Goal: Transaction & Acquisition: Purchase product/service

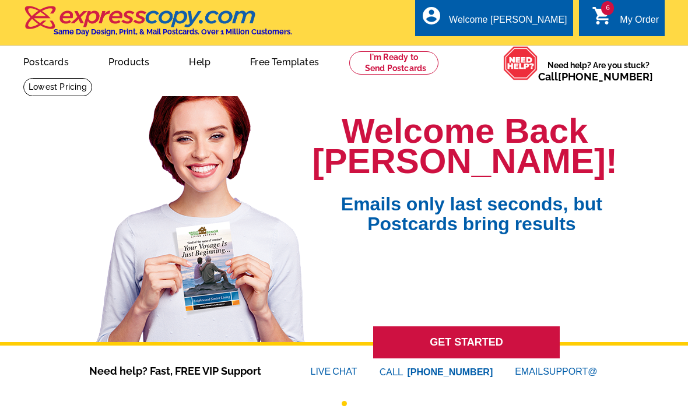
click at [628, 22] on div "My Order" at bounding box center [639, 23] width 39 height 16
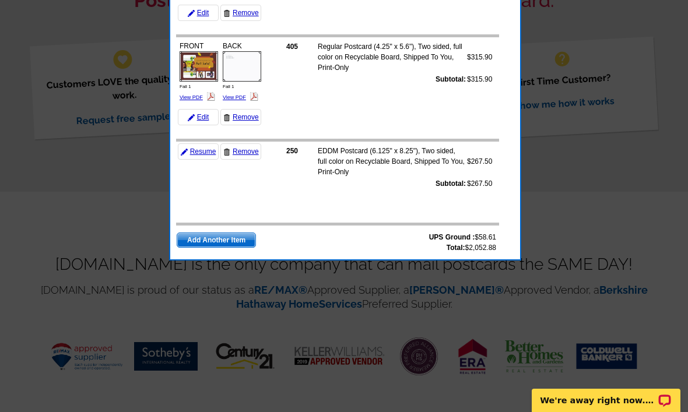
scroll to position [459, 0]
click at [208, 147] on link "Resume" at bounding box center [198, 152] width 41 height 16
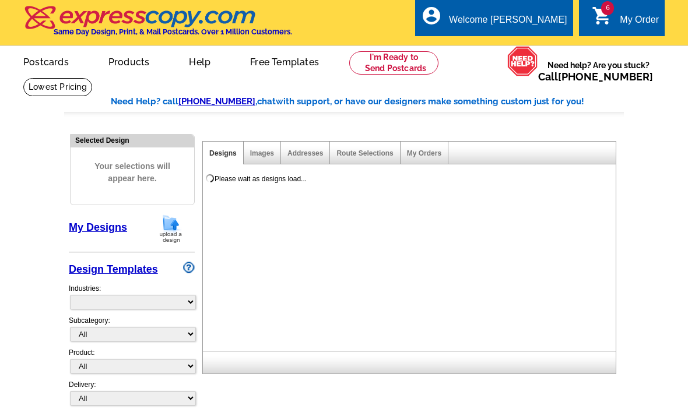
select select "785"
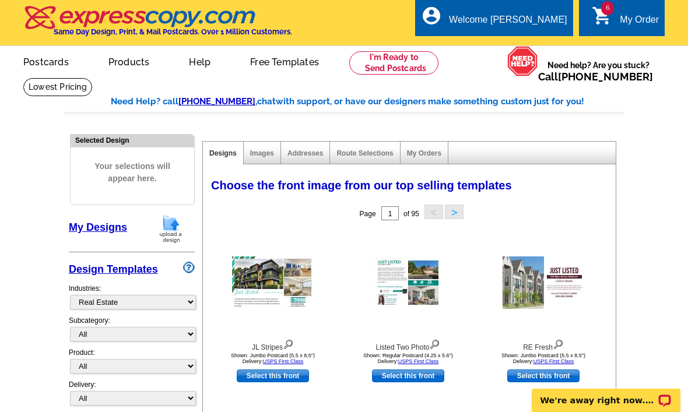
click at [631, 8] on div "6 shopping_cart My Order" at bounding box center [622, 17] width 86 height 37
click at [634, 15] on div "My Order" at bounding box center [639, 23] width 39 height 16
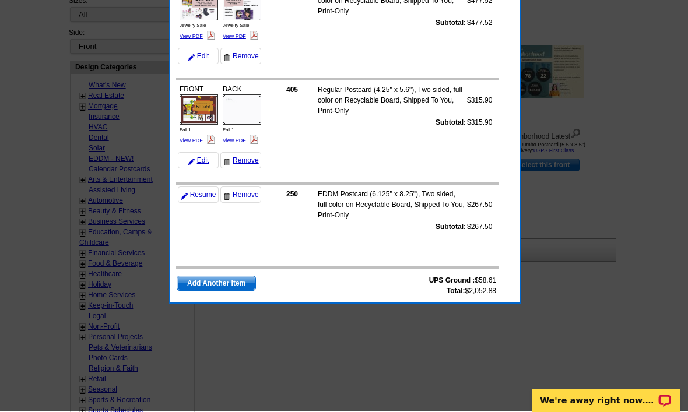
scroll to position [416, 0]
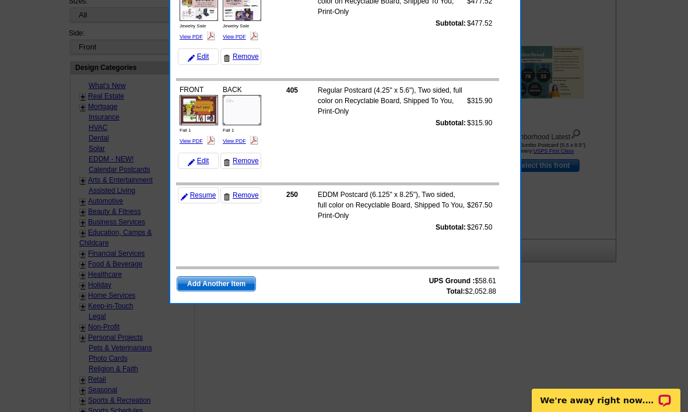
click at [245, 194] on link "Remove" at bounding box center [240, 195] width 41 height 16
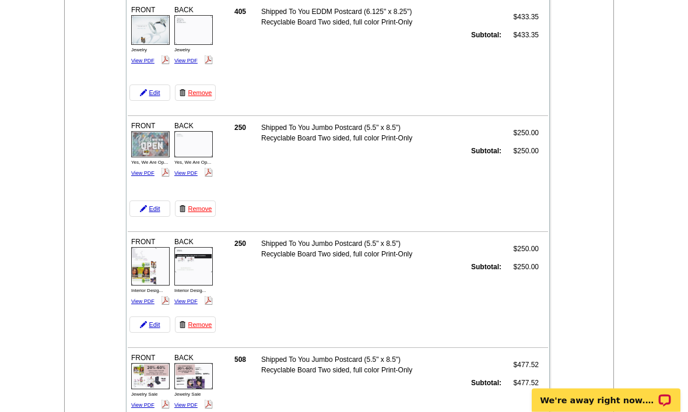
scroll to position [163, 0]
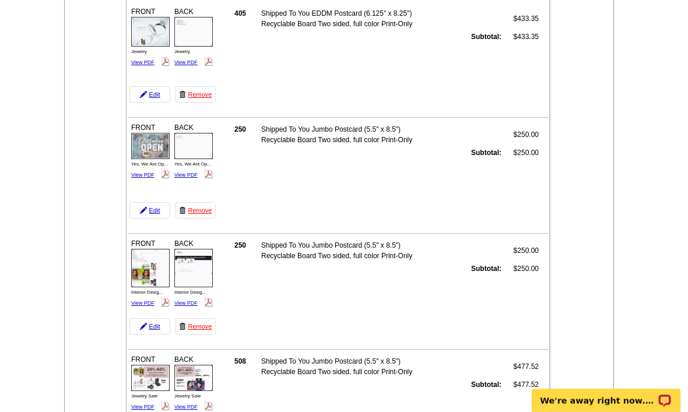
click at [138, 65] on link "View PDF" at bounding box center [142, 62] width 23 height 6
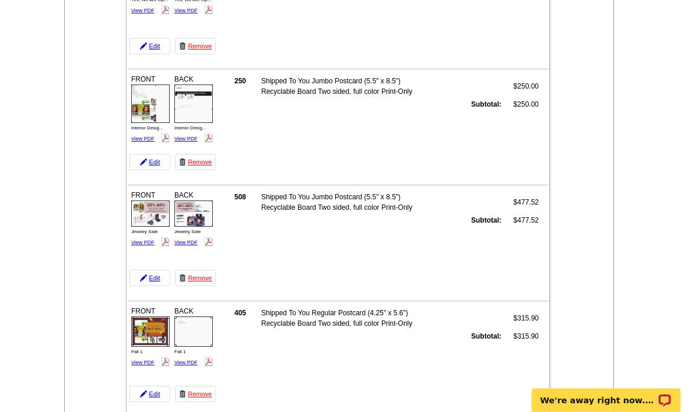
scroll to position [328, 0]
click at [191, 233] on span "Jewelry Sale" at bounding box center [187, 231] width 26 height 5
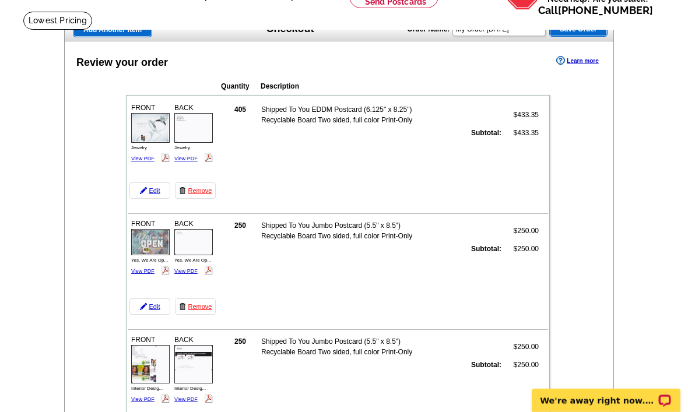
scroll to position [0, 0]
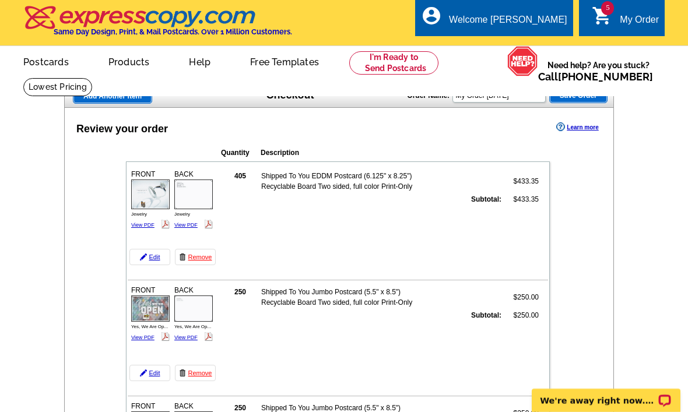
click at [128, 99] on span "Add Another Item" at bounding box center [112, 96] width 78 height 14
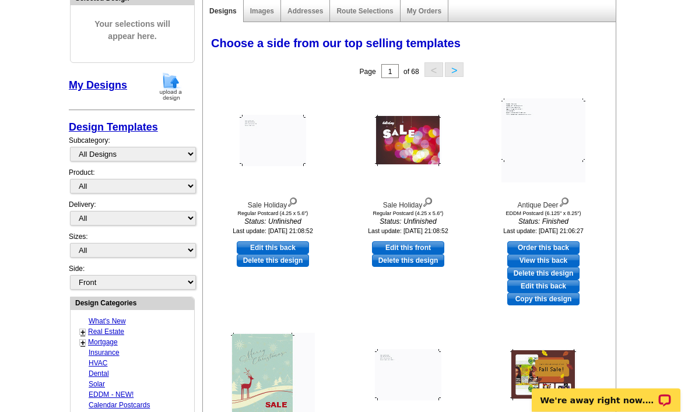
scroll to position [154, 0]
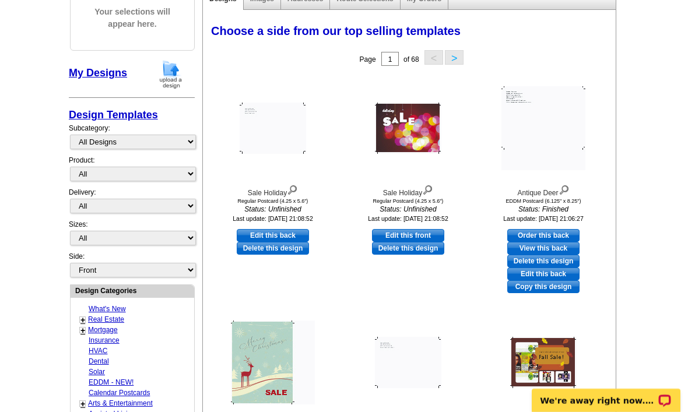
click at [398, 234] on link "Edit this front" at bounding box center [408, 235] width 72 height 13
select select "1"
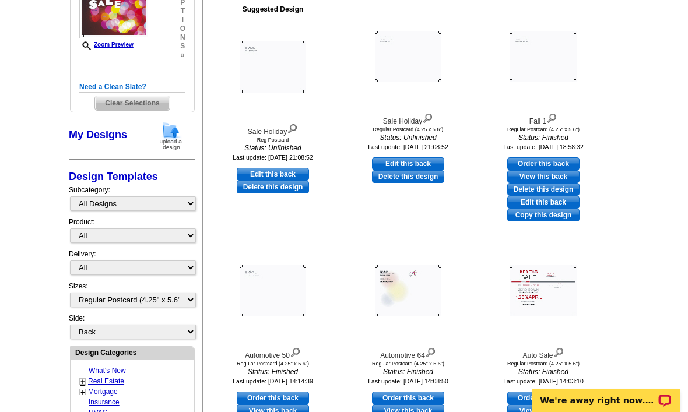
scroll to position [224, 0]
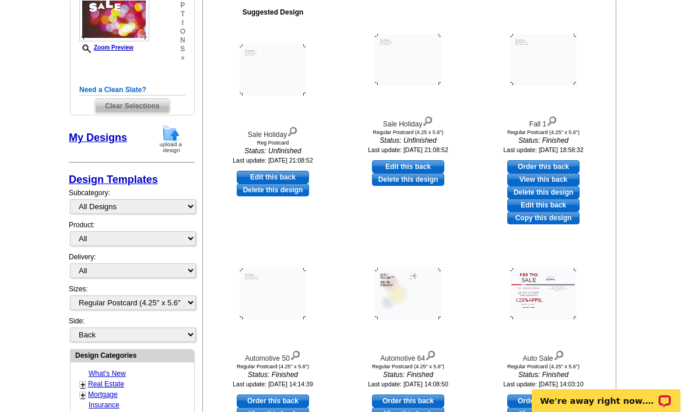
click at [415, 160] on link "Edit this back" at bounding box center [408, 166] width 72 height 13
select select "front"
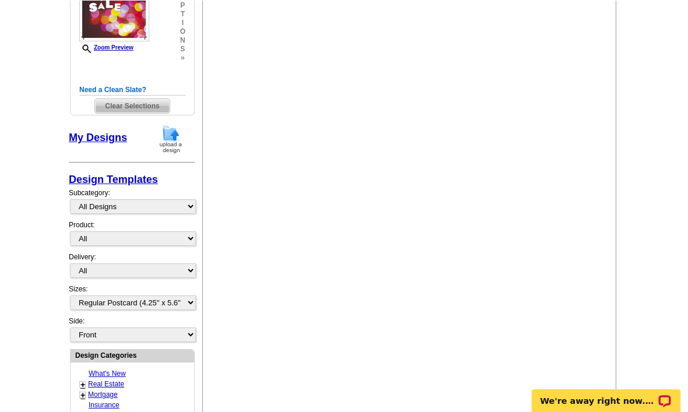
scroll to position [223, 0]
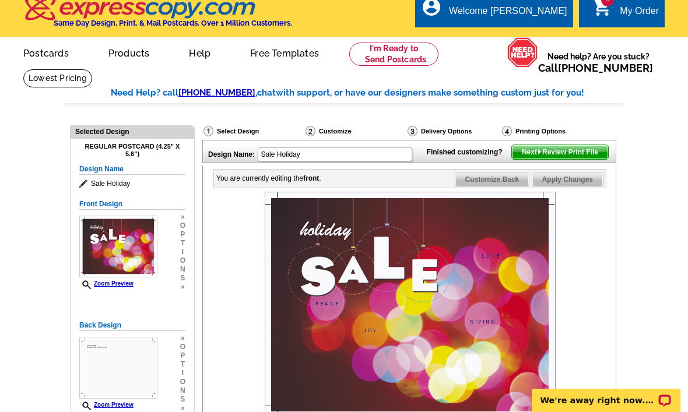
scroll to position [8, 0]
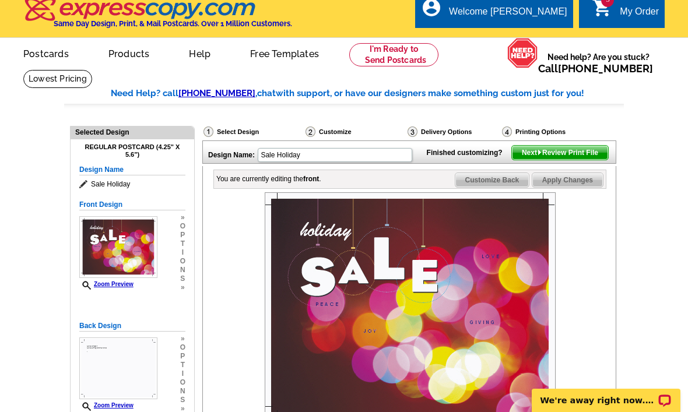
click at [510, 187] on span "Customize Back" at bounding box center [492, 180] width 74 height 14
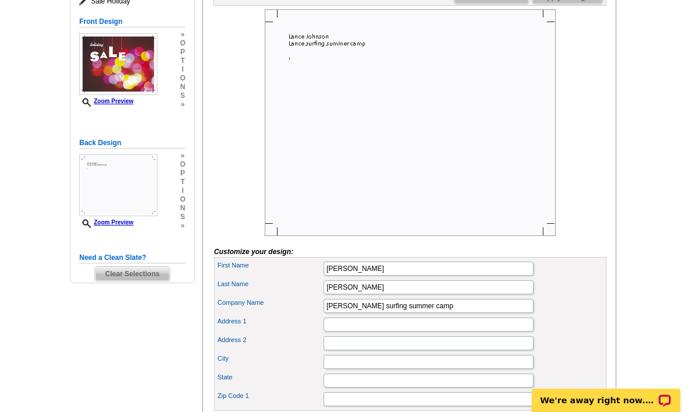
scroll to position [192, 0]
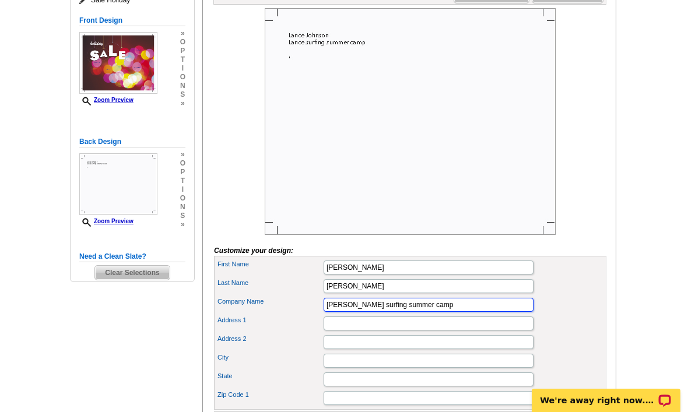
click at [479, 312] on input "[PERSON_NAME] surfing summer camp" at bounding box center [429, 305] width 210 height 14
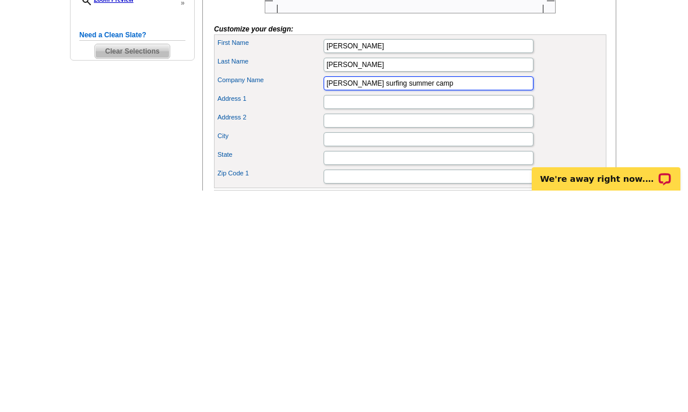
click at [458, 298] on input "Lance surfing summer camp" at bounding box center [429, 305] width 210 height 14
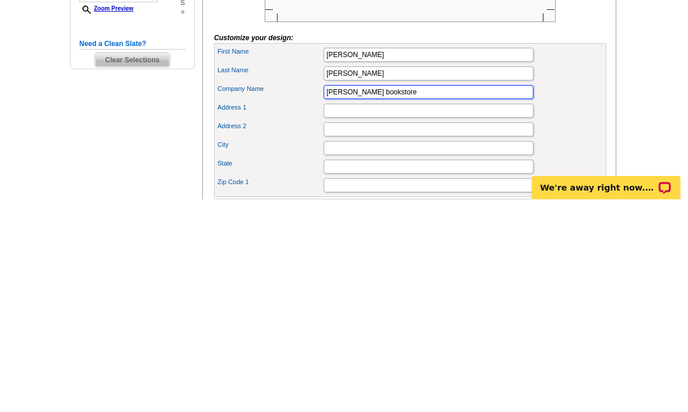
type input "Lance bookstore"
click at [408, 317] on input "Address 1" at bounding box center [429, 324] width 210 height 14
type input "[STREET_ADDRESS]"
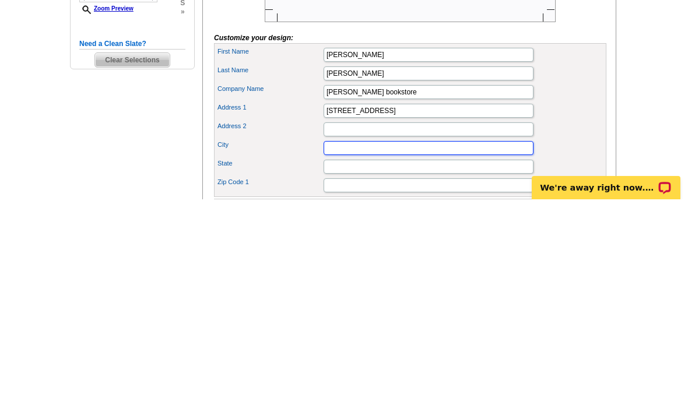
type input "Saint Cloud"
type input "MN"
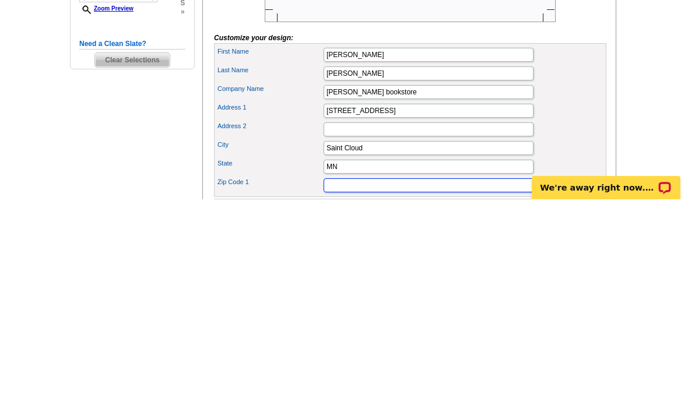
type input "56301"
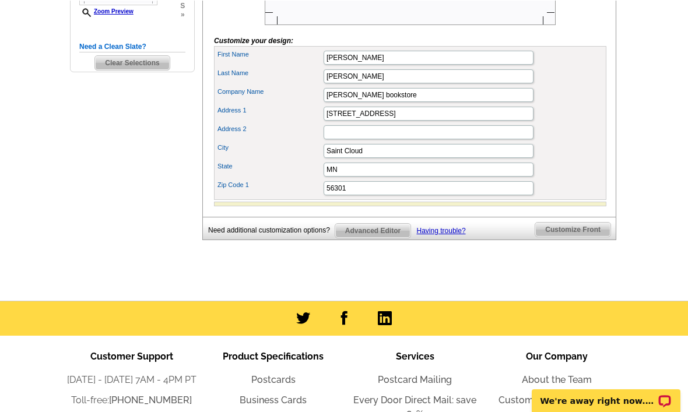
scroll to position [402, 0]
click at [577, 237] on span "Customize Front" at bounding box center [572, 230] width 75 height 14
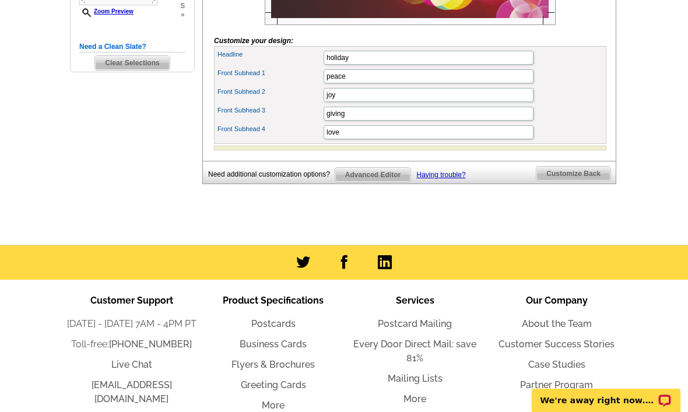
click at [579, 181] on span "Customize Back" at bounding box center [573, 174] width 74 height 14
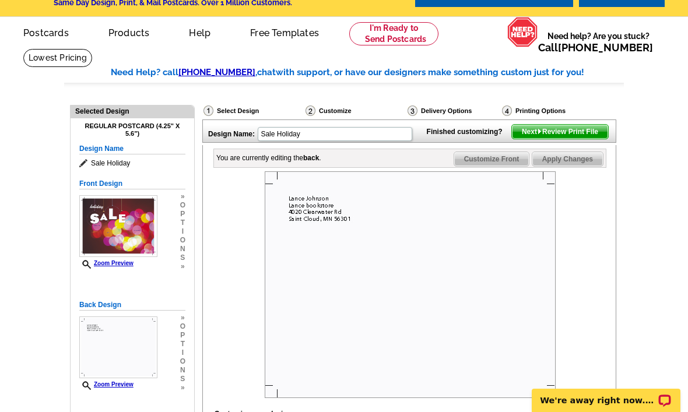
scroll to position [0, 0]
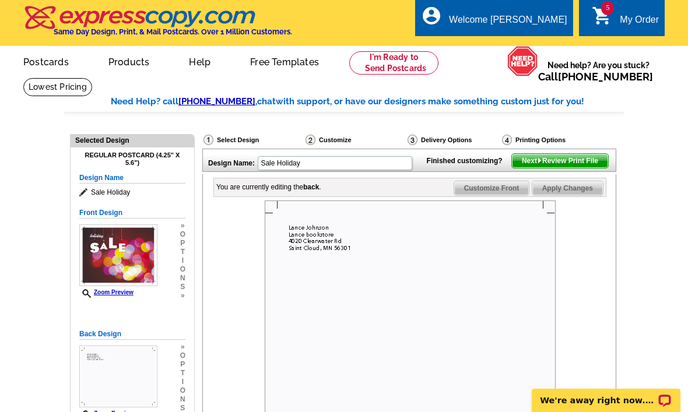
click at [571, 168] on span "Next Review Print File" at bounding box center [560, 161] width 96 height 14
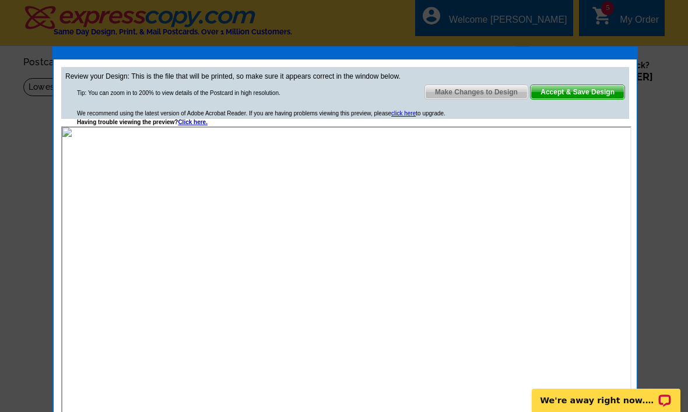
click at [593, 75] on div "Review your Design: This is the file that will be printed, so make sure it appe…" at bounding box center [345, 93] width 568 height 52
click at [597, 89] on span "Accept & Save Design" at bounding box center [578, 92] width 94 height 14
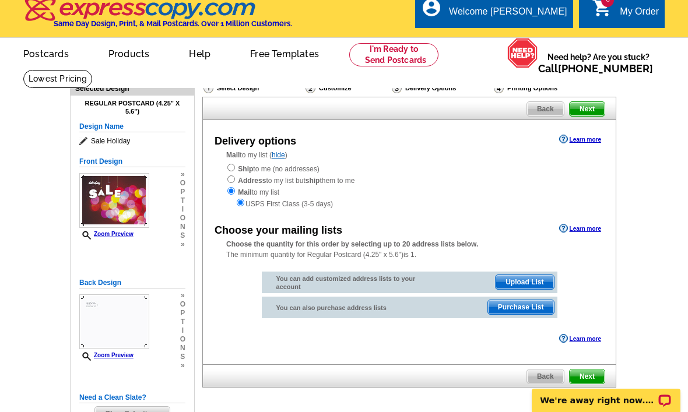
scroll to position [11, 0]
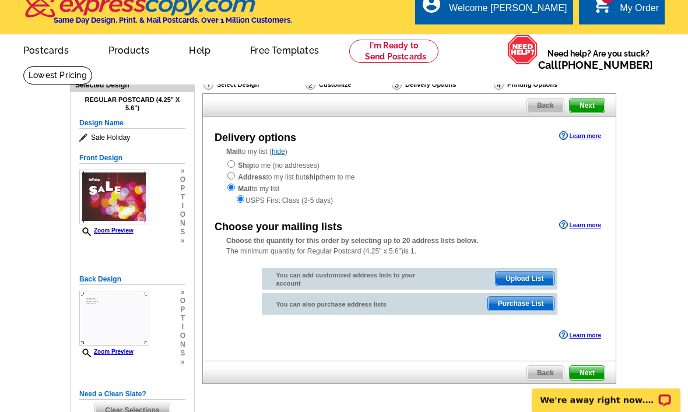
click at [235, 158] on div "Mail to my list ( hide ) Ship to me (no addresses) Address to my list but ship …" at bounding box center [409, 176] width 413 height 59
click at [230, 158] on div "Mail to my list ( hide ) Ship to me (no addresses) Address to my list but ship …" at bounding box center [409, 176] width 413 height 59
click at [222, 164] on div "Mail to my list ( hide ) Ship to me (no addresses) Address to my list but ship …" at bounding box center [409, 176] width 413 height 59
click at [230, 166] on input "radio" at bounding box center [231, 165] width 8 height 8
radio input "true"
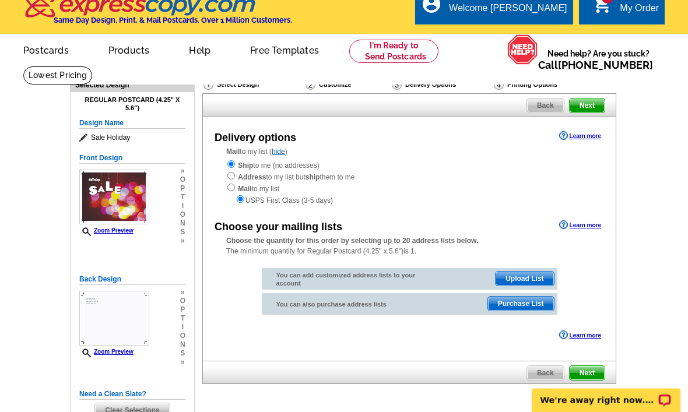
scroll to position [12, 0]
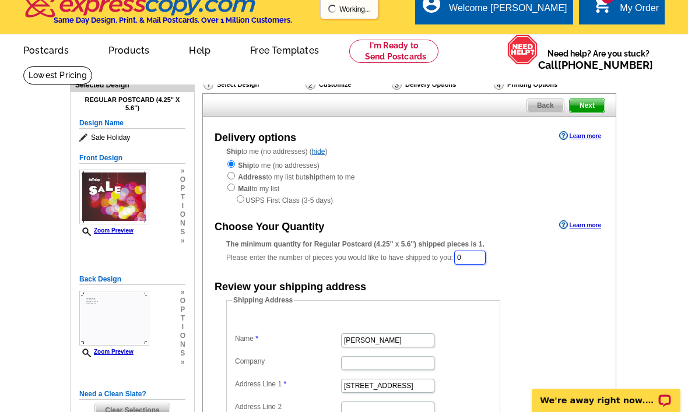
click at [472, 255] on input "0" at bounding box center [469, 258] width 31 height 14
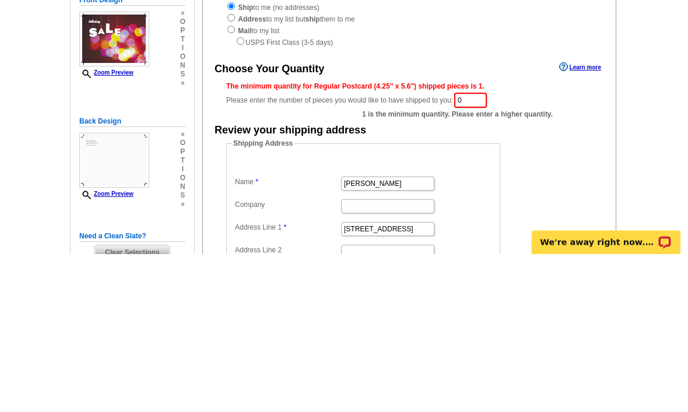
click at [486, 240] on div "The minimum quantity for Regular Postcard (4.25" x 5.6") shipped pieces is 1." at bounding box center [409, 245] width 366 height 10
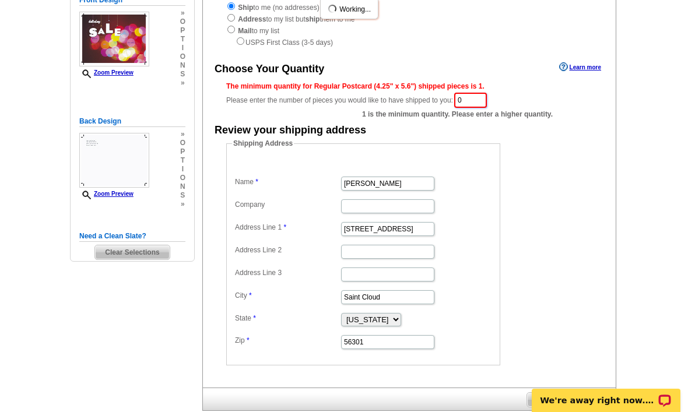
click at [472, 108] on input "0" at bounding box center [470, 100] width 33 height 15
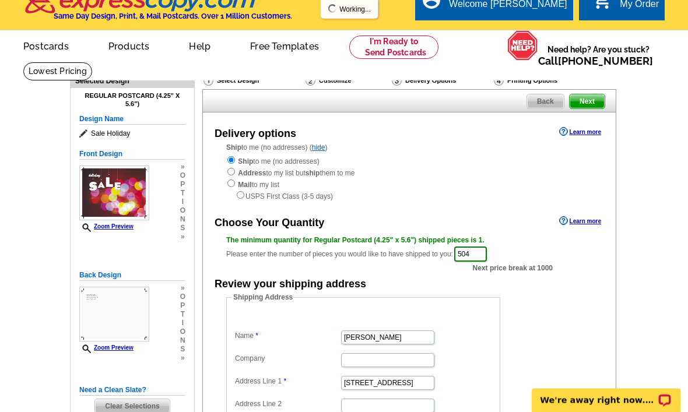
scroll to position [0, 0]
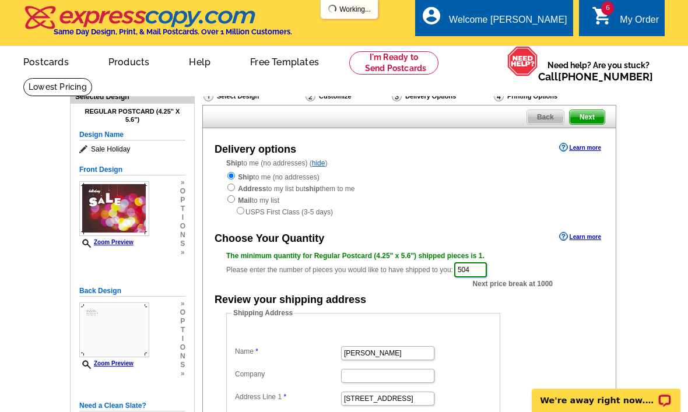
type input "504"
click at [604, 115] on span "Next" at bounding box center [587, 117] width 35 height 14
click at [611, 118] on div "Back Next" at bounding box center [409, 116] width 414 height 23
click at [613, 125] on div "Back Next" at bounding box center [409, 116] width 414 height 23
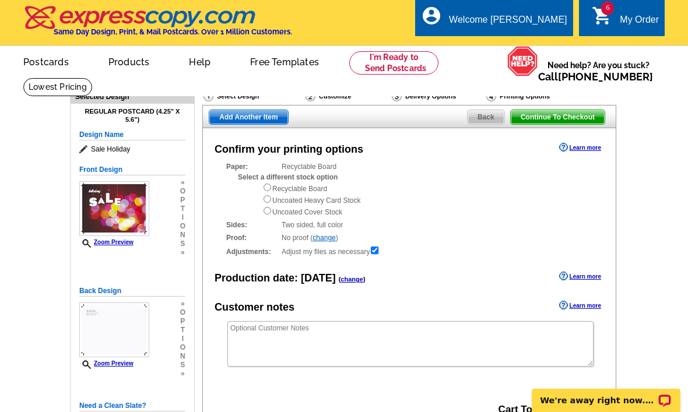
click at [247, 115] on span "Add Another Item" at bounding box center [248, 117] width 78 height 14
click at [263, 111] on span "Add Another Item" at bounding box center [248, 117] width 78 height 14
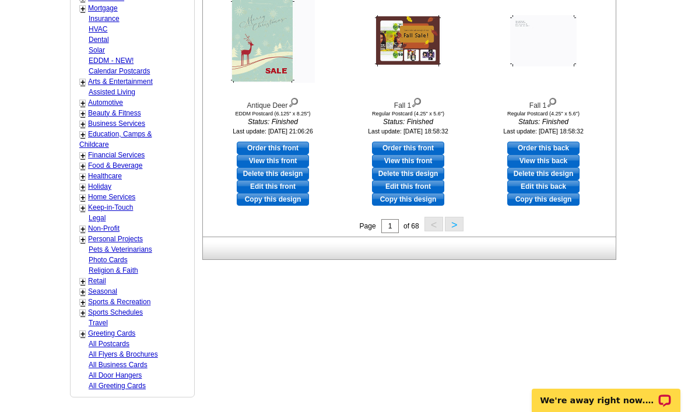
scroll to position [481, 0]
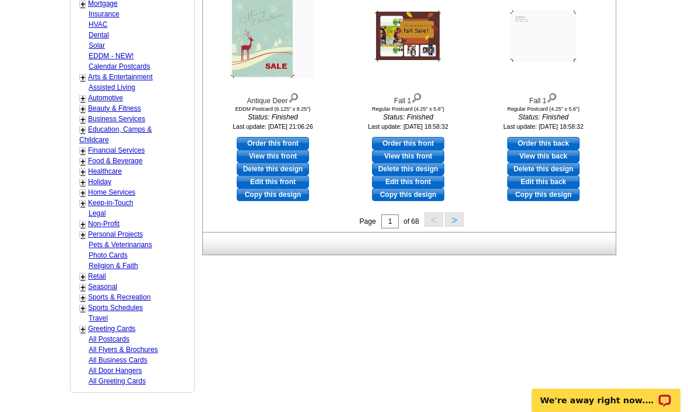
click at [89, 283] on link "Seasonal" at bounding box center [102, 287] width 29 height 8
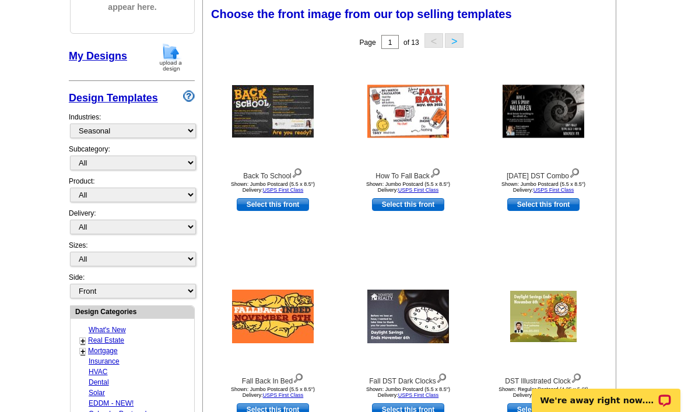
scroll to position [171, 0]
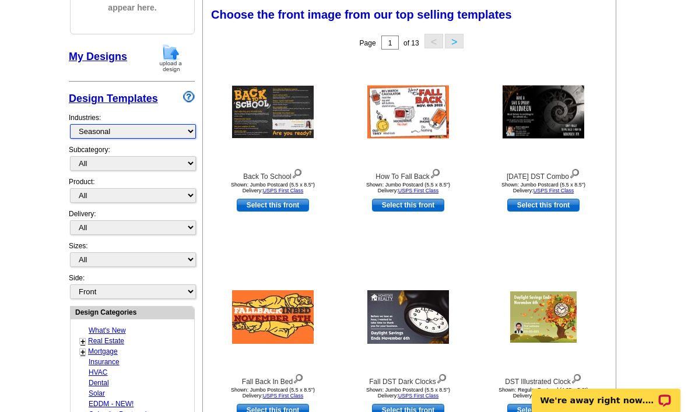
click at [150, 127] on select "What's New Real Estate Mortgage Insurance HVAC Dental Solar EDDM - NEW! Calenda…" at bounding box center [133, 131] width 126 height 15
select select "811"
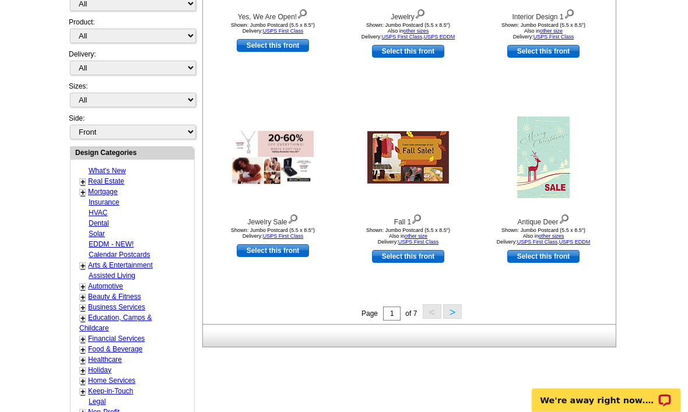
click at [447, 317] on button ">" at bounding box center [452, 312] width 19 height 15
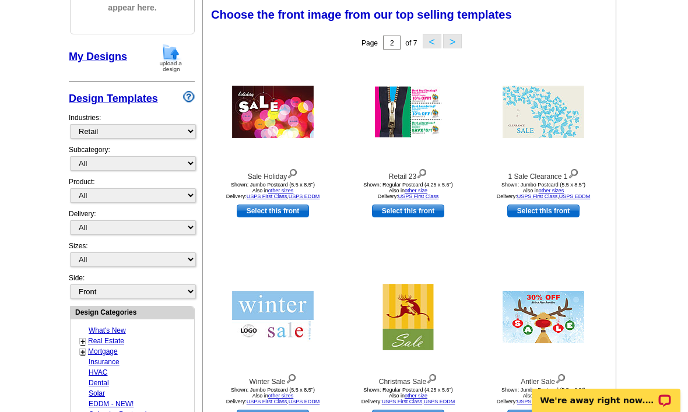
click at [424, 211] on link "Select this front" at bounding box center [408, 211] width 72 height 13
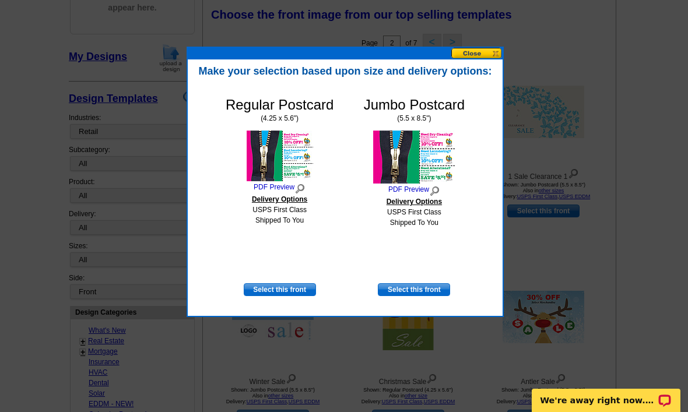
click at [391, 305] on div "Regular Postcard (4.25 x 5.6") PDF Preview Delivery Options USPS First Class Sh…" at bounding box center [345, 196] width 303 height 227
click at [286, 290] on link "Select this front" at bounding box center [280, 289] width 72 height 13
select select "1"
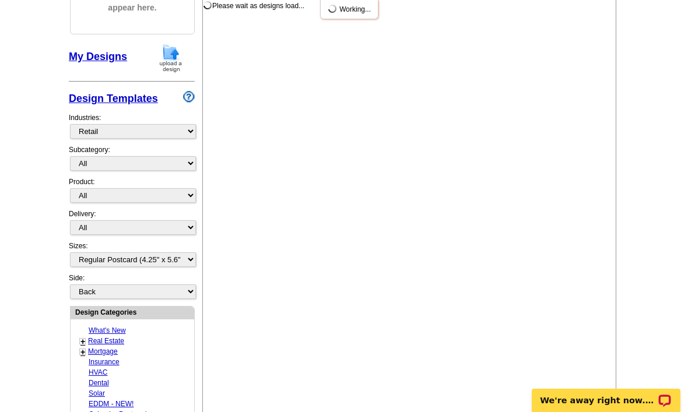
scroll to position [0, 0]
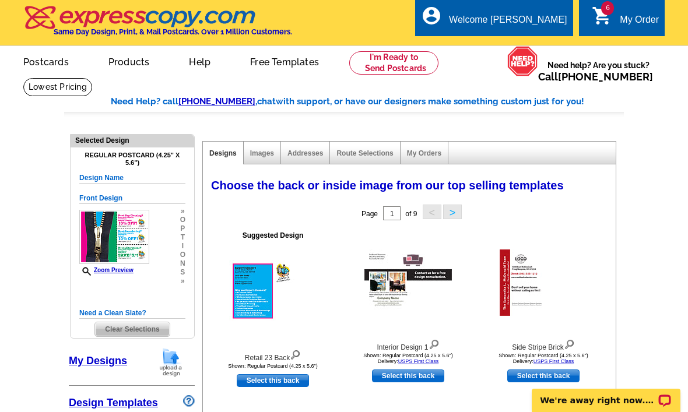
click at [295, 370] on div "Suggested Design Retail 23 Back Shown: Regular Postcard (4.25 x 5.6")" at bounding box center [273, 299] width 134 height 145
click at [276, 397] on div "Suggested Design Retail 23 Back Shown: Regular Postcard (4.25 x 5.6") Select th…" at bounding box center [272, 326] width 135 height 205
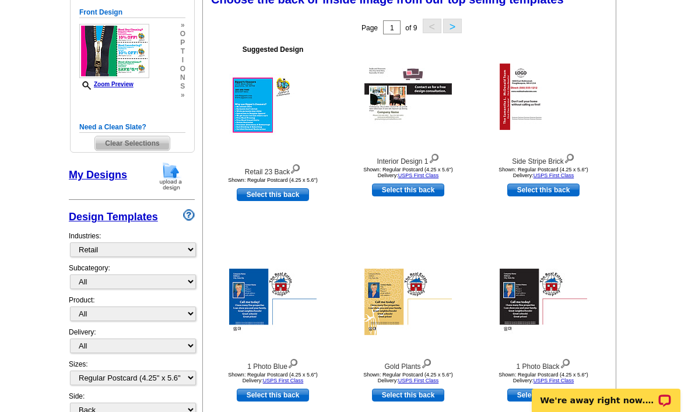
scroll to position [181, 0]
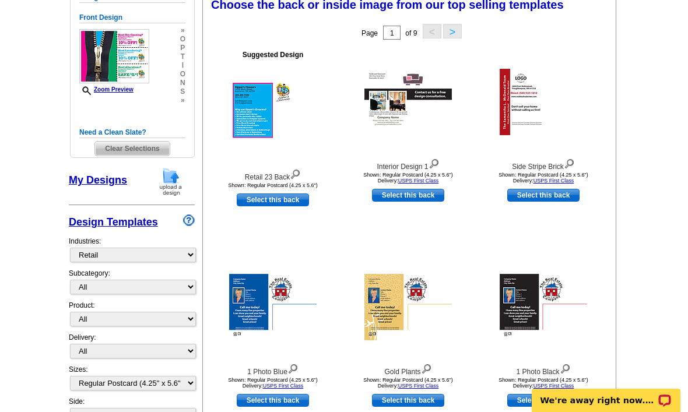
click at [302, 199] on link "Select this back" at bounding box center [273, 200] width 72 height 13
select select "front"
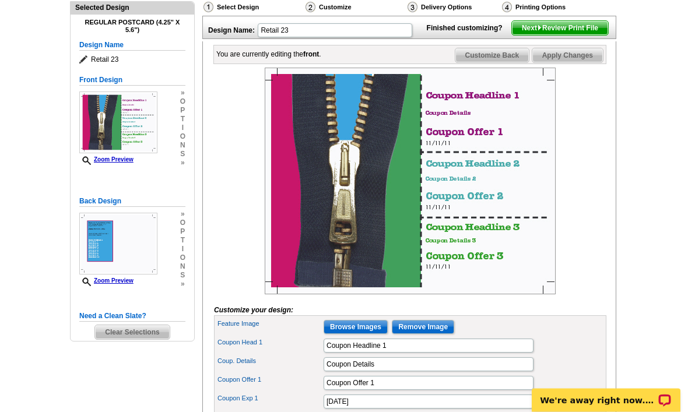
scroll to position [134, 0]
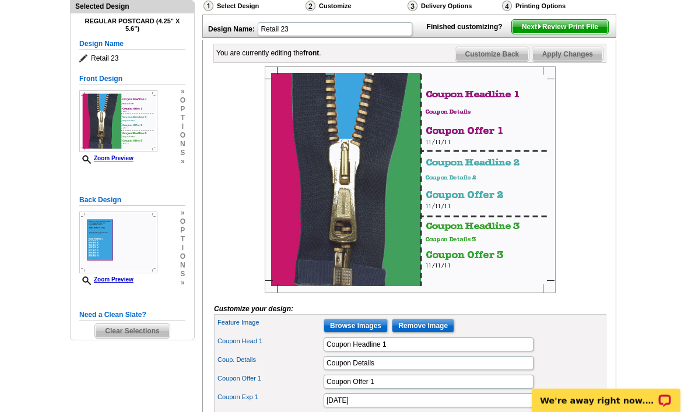
click at [370, 333] on input "Browse Images" at bounding box center [356, 326] width 64 height 14
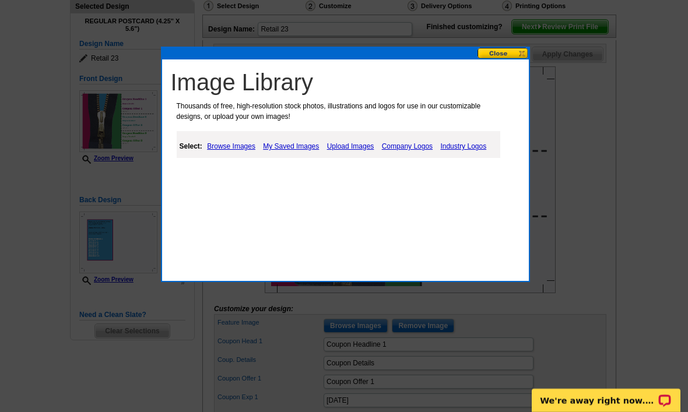
click at [409, 140] on link "Company Logos" at bounding box center [407, 146] width 57 height 14
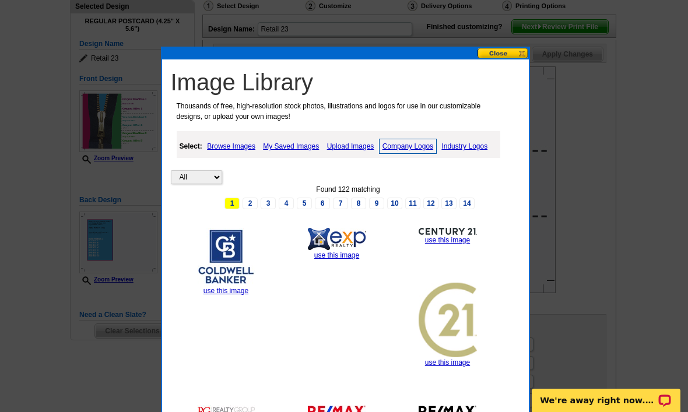
click at [343, 146] on link "Upload Images" at bounding box center [350, 146] width 53 height 14
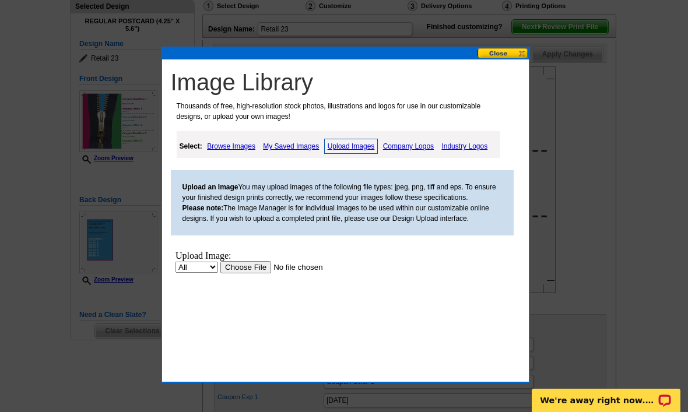
scroll to position [0, 0]
click at [303, 140] on link "My Saved Images" at bounding box center [291, 146] width 62 height 14
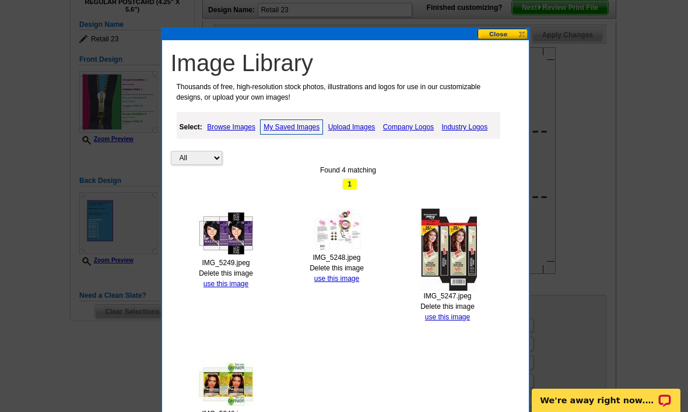
scroll to position [164, 0]
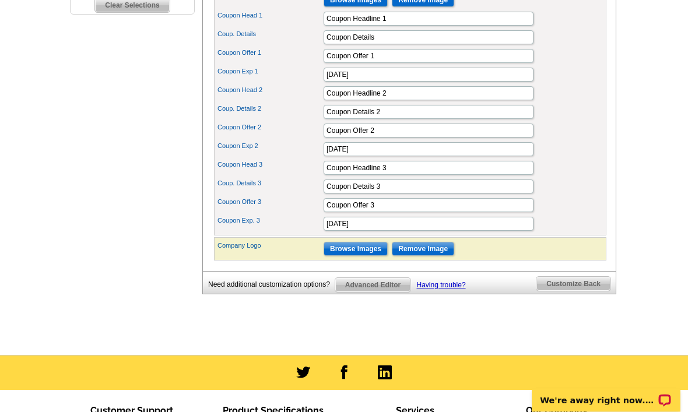
scroll to position [459, 0]
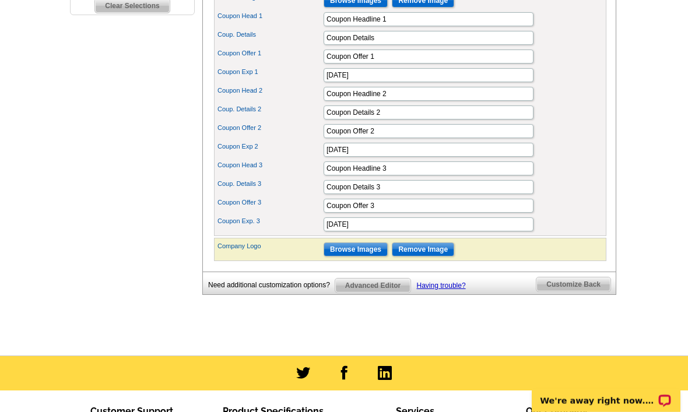
click at [361, 257] on input "Browse Images" at bounding box center [356, 250] width 64 height 14
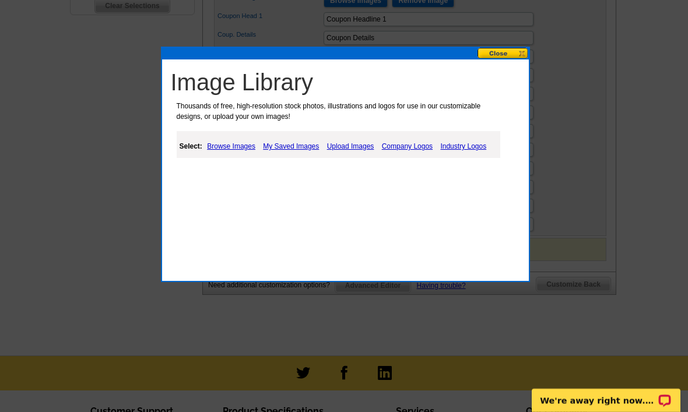
click at [313, 145] on link "My Saved Images" at bounding box center [291, 146] width 62 height 14
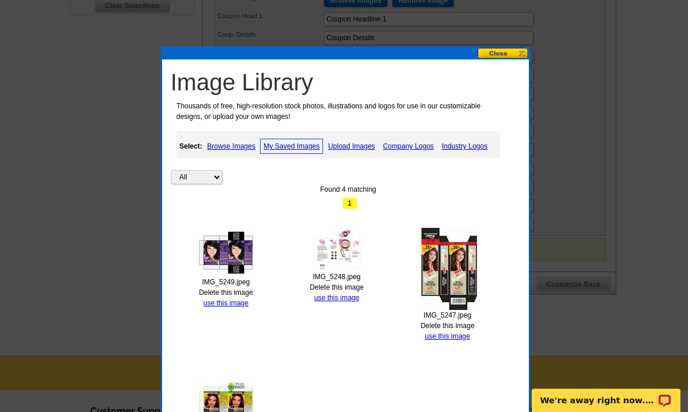
click at [455, 338] on link "use this image" at bounding box center [447, 336] width 45 height 8
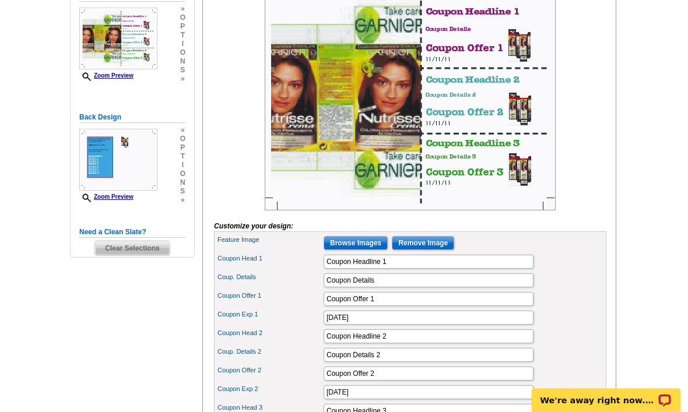
scroll to position [217, 0]
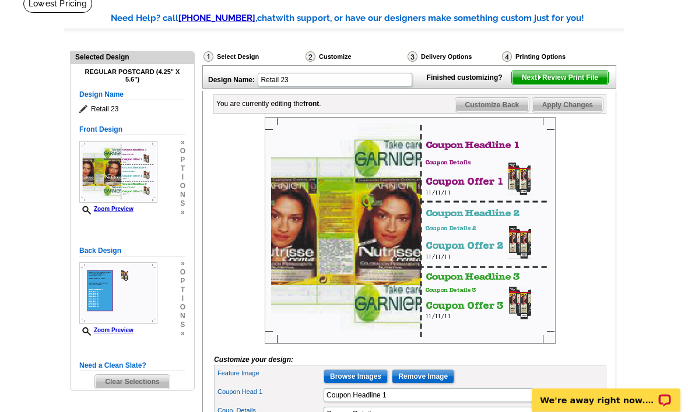
click at [505, 113] on span "Customize Back" at bounding box center [492, 106] width 74 height 14
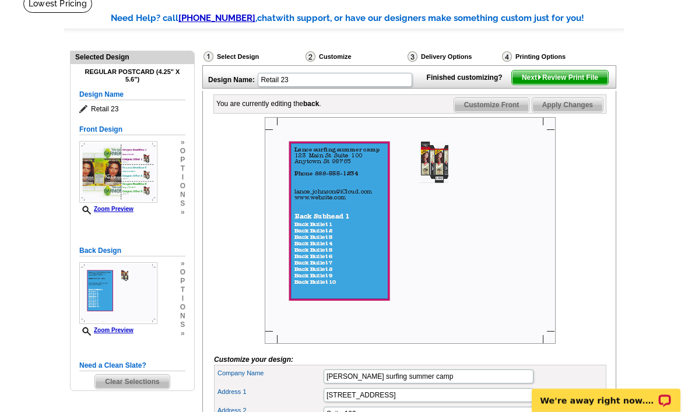
click at [505, 112] on span "Customize Front" at bounding box center [491, 105] width 75 height 14
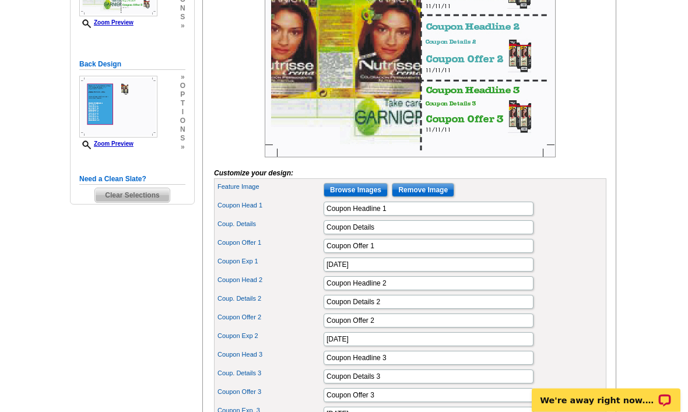
scroll to position [274, 0]
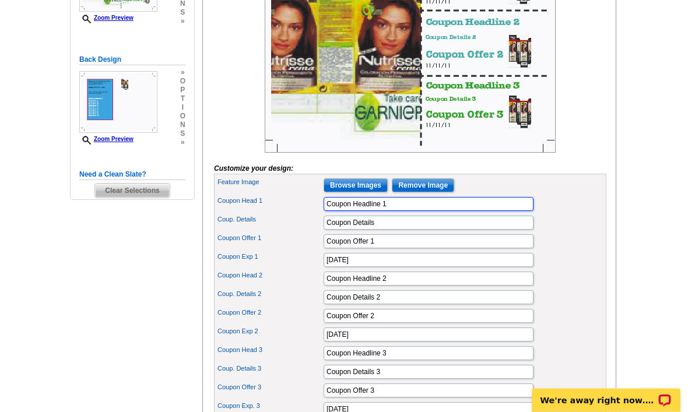
click at [487, 212] on input "Coupon Headline 1" at bounding box center [429, 205] width 210 height 14
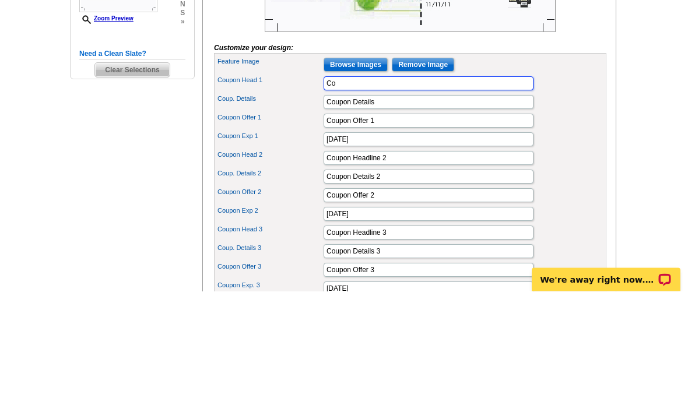
type input "C"
type input "40% of gift cards"
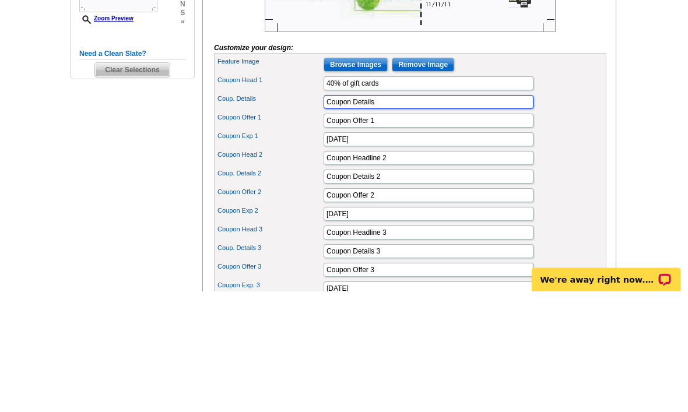
click at [479, 216] on input "Coupon Details" at bounding box center [429, 223] width 210 height 14
type input "C"
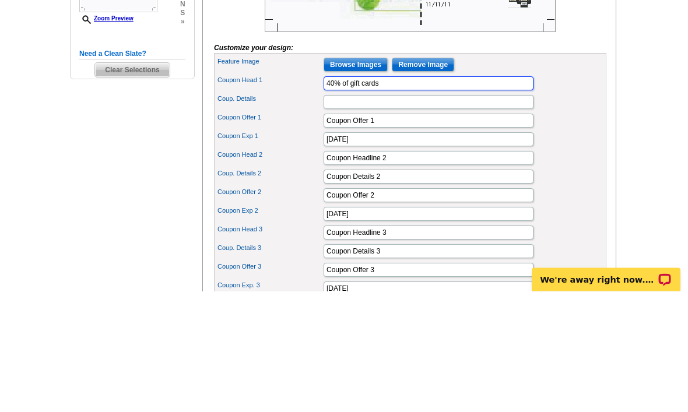
click at [439, 198] on input "40% of gift cards" at bounding box center [429, 205] width 210 height 14
type input "4"
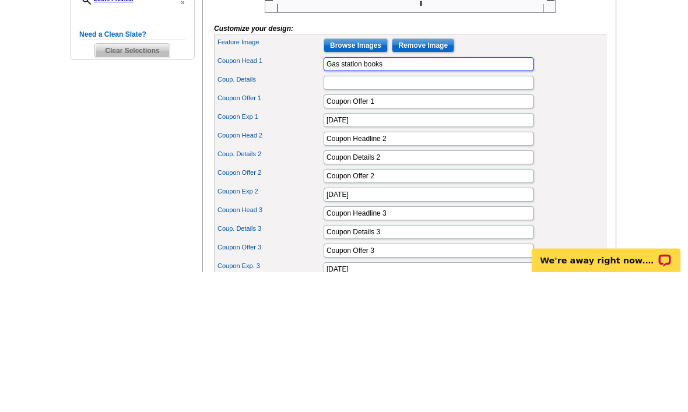
click at [401, 198] on input "Gas station books" at bounding box center [429, 205] width 210 height 14
type input "Gas station books"
click at [396, 216] on input "Coup. Details" at bounding box center [429, 223] width 210 height 14
click at [343, 216] on input "Coup. Details" at bounding box center [429, 223] width 210 height 14
type input "$100"
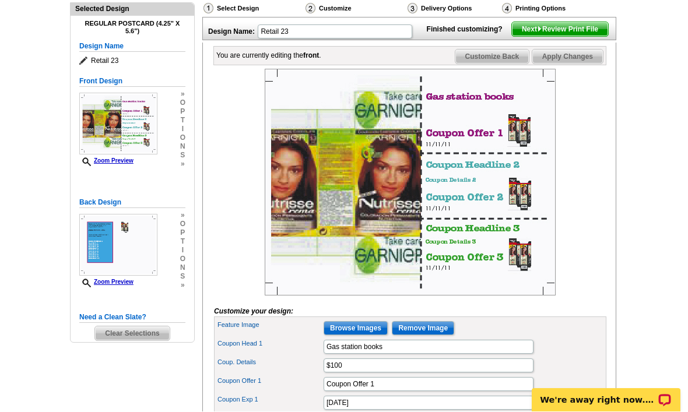
scroll to position [132, 0]
click at [526, 64] on span "Customize Back" at bounding box center [492, 57] width 74 height 14
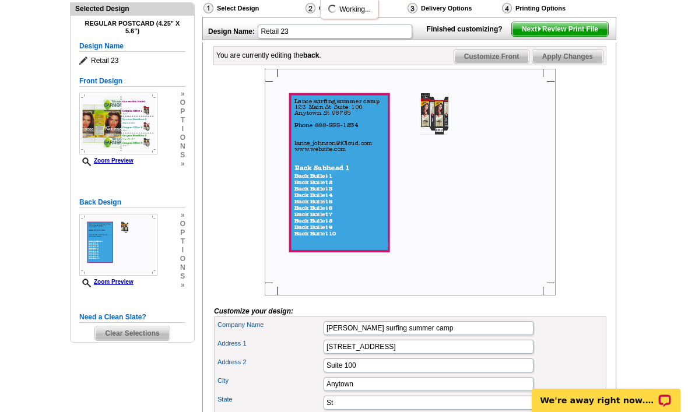
click at [512, 64] on link "Customize Front" at bounding box center [492, 56] width 76 height 15
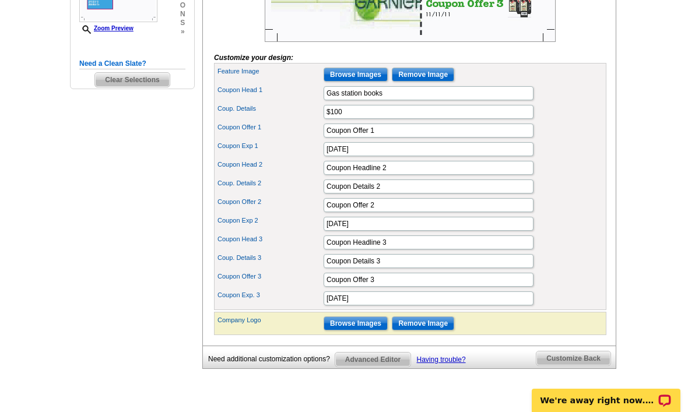
scroll to position [385, 0]
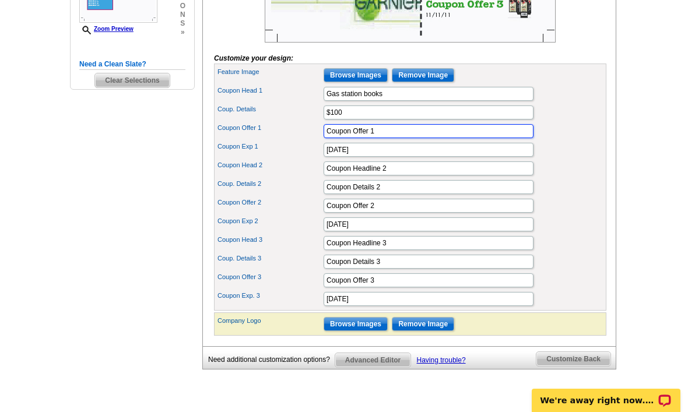
click at [473, 138] on input "Coupon Offer 1" at bounding box center [429, 131] width 210 height 14
type input "C"
type input "I"
type input "P"
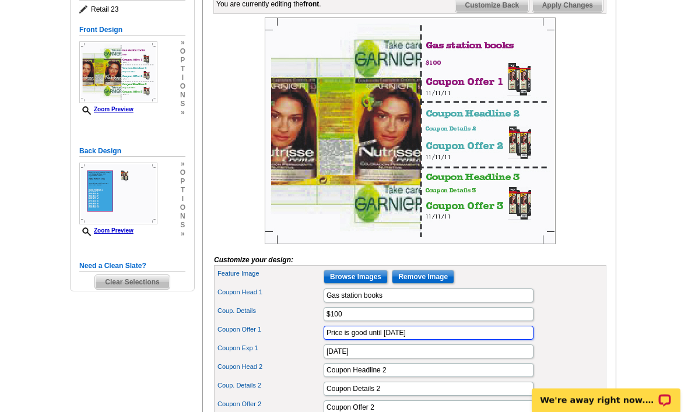
scroll to position [183, 0]
type input "Price is good until December 1"
click at [519, 12] on span "Customize Back" at bounding box center [492, 5] width 74 height 14
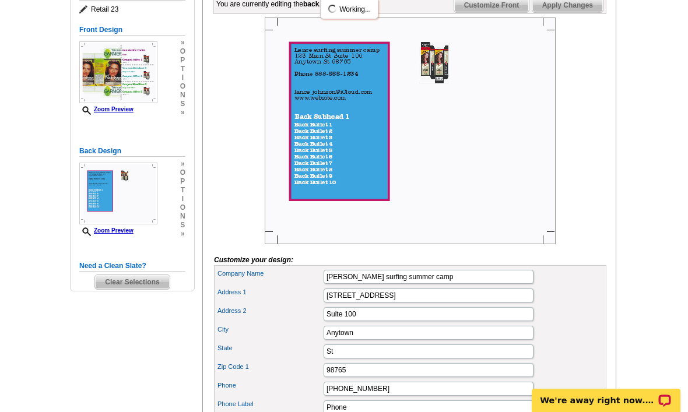
click at [511, 12] on span "Customize Front" at bounding box center [491, 5] width 75 height 14
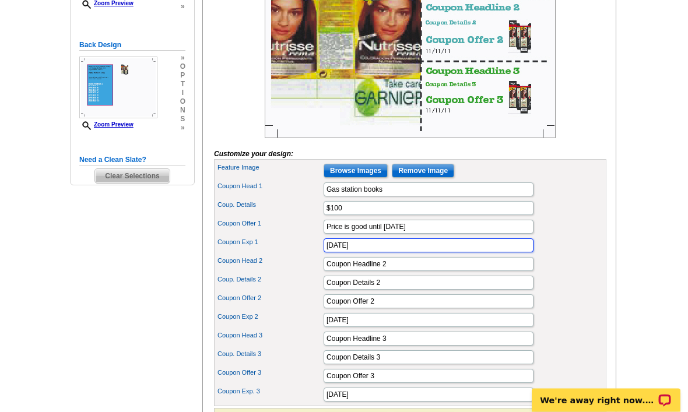
click at [465, 253] on input "11/11/11" at bounding box center [429, 246] width 210 height 14
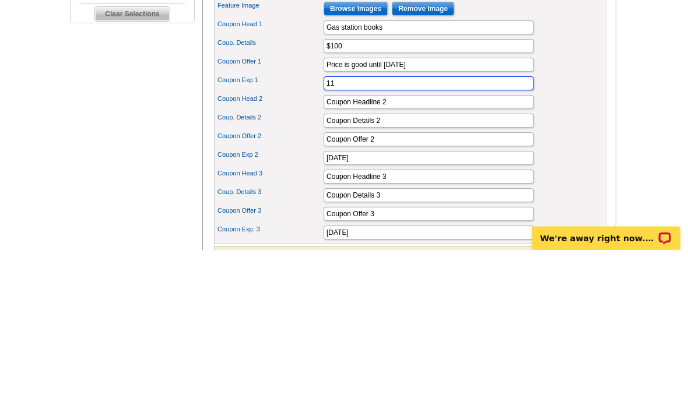
type input "1"
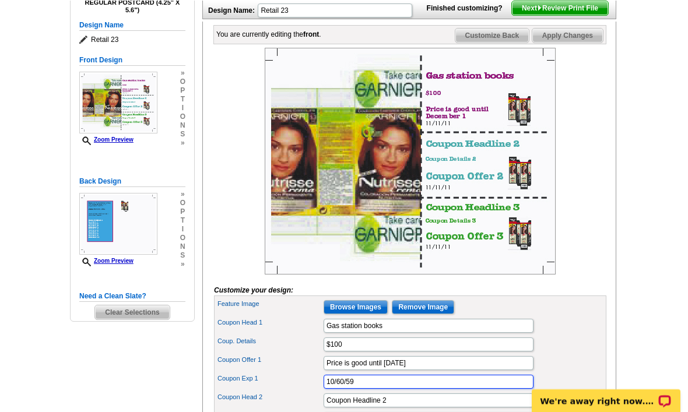
scroll to position [153, 0]
type input "10/60/59"
click at [491, 43] on span "Customize Back" at bounding box center [492, 36] width 74 height 14
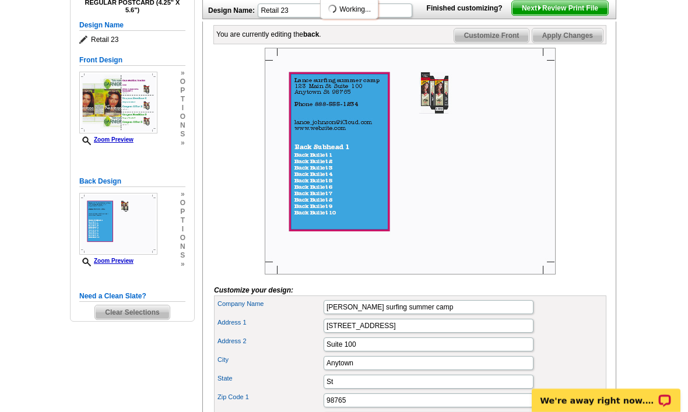
click at [497, 43] on link "Customize Front" at bounding box center [492, 35] width 76 height 15
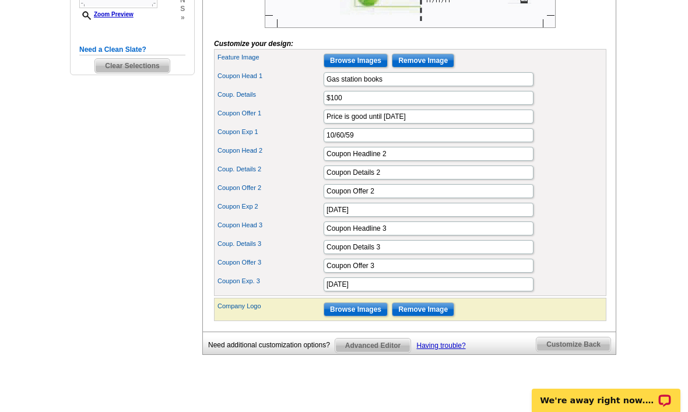
scroll to position [409, 0]
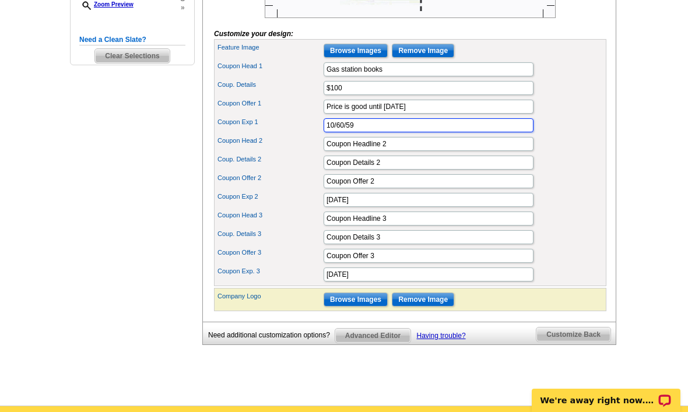
click at [498, 132] on input "10/60/59" at bounding box center [429, 125] width 210 height 14
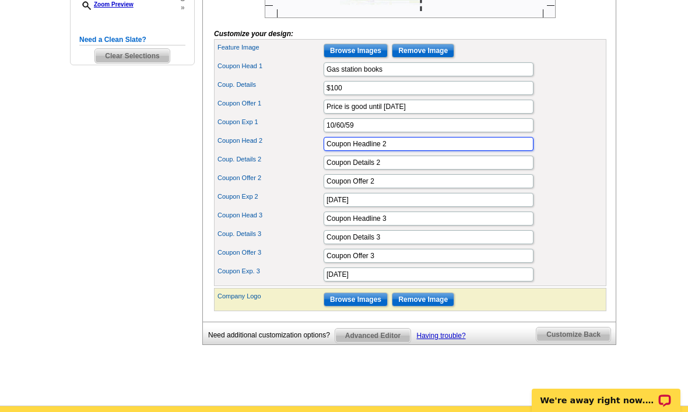
click at [498, 151] on input "Coupon Headline 2" at bounding box center [429, 144] width 210 height 14
type input "C"
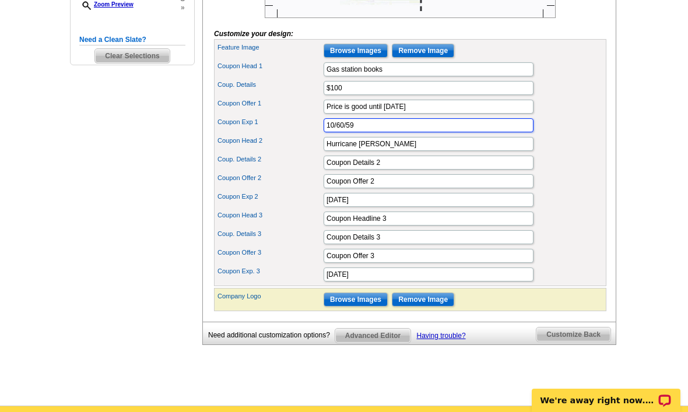
click at [484, 132] on input "10/60/59" at bounding box center [429, 125] width 210 height 14
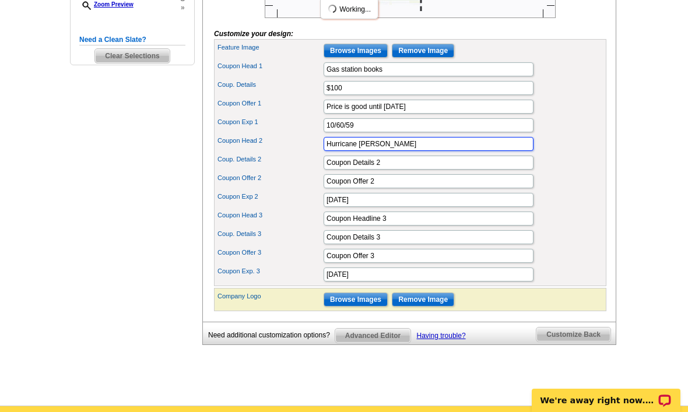
click at [489, 151] on input "Hurricane Brooks" at bounding box center [429, 144] width 210 height 14
type input "Hurricane books"
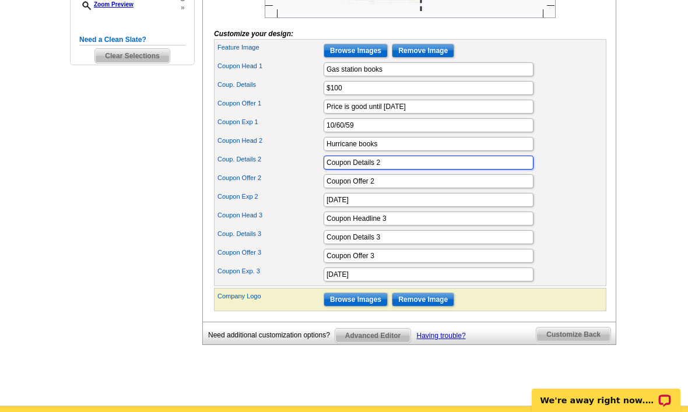
click at [458, 170] on input "Coupon Details 2" at bounding box center [429, 163] width 210 height 14
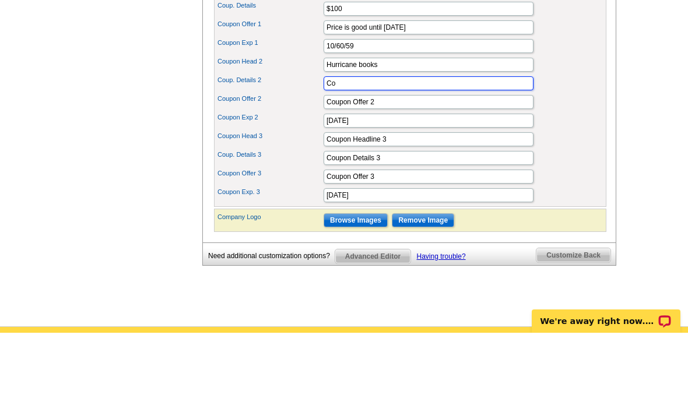
type input "C"
type input "1"
type input "$200"
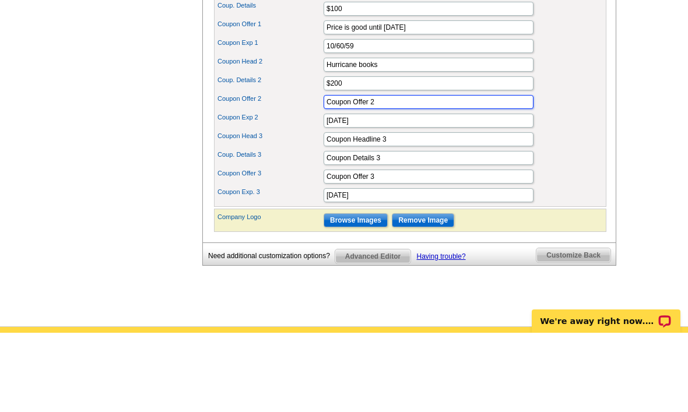
click at [493, 174] on input "Coupon Offer 2" at bounding box center [429, 181] width 210 height 14
click at [494, 174] on input "Coupon Offer 2" at bounding box center [429, 181] width 210 height 14
click at [492, 174] on input "Coupon Offer 2" at bounding box center [429, 181] width 210 height 14
type input "C"
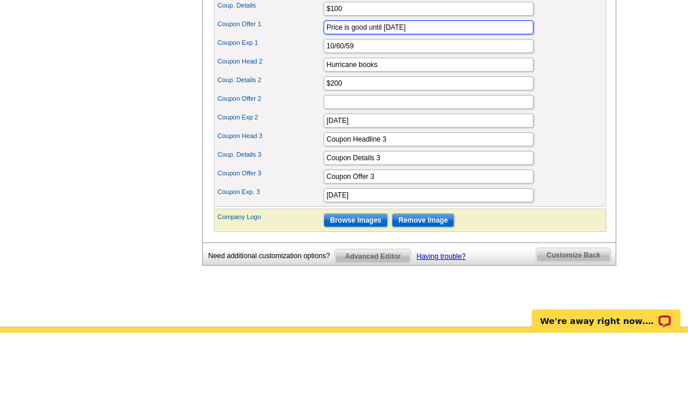
click at [336, 100] on input "Price is good until December 1" at bounding box center [429, 107] width 210 height 14
click at [331, 100] on input "Price is good until December 1" at bounding box center [429, 107] width 210 height 14
click at [326, 100] on input "Price is good until December 1" at bounding box center [429, 107] width 210 height 14
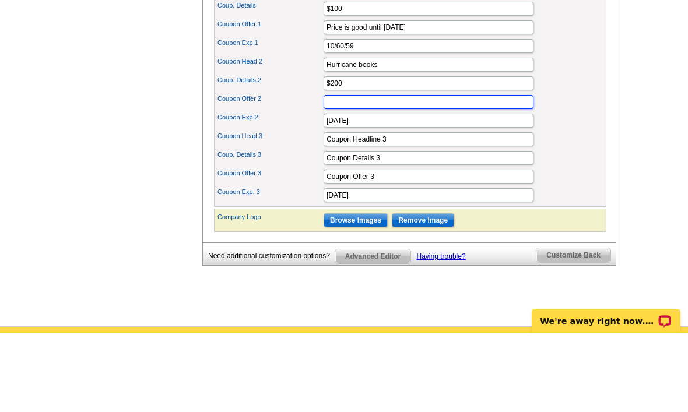
click at [342, 174] on input "Coupon Offer 2" at bounding box center [429, 181] width 210 height 14
paste input "Price is good until December 1"
type input "Price is good until December 1"
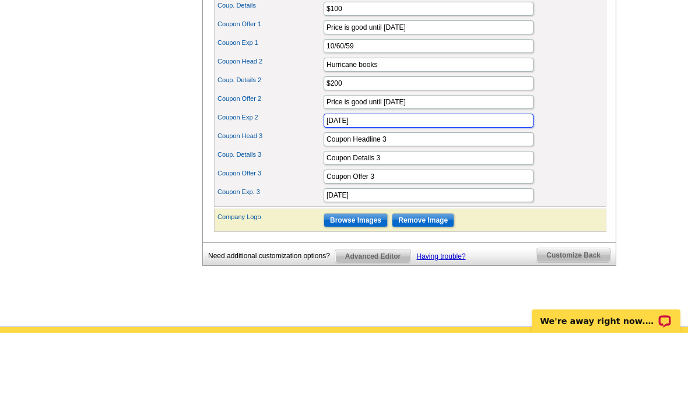
click at [429, 193] on input "11/11/11" at bounding box center [429, 200] width 210 height 14
type input "1"
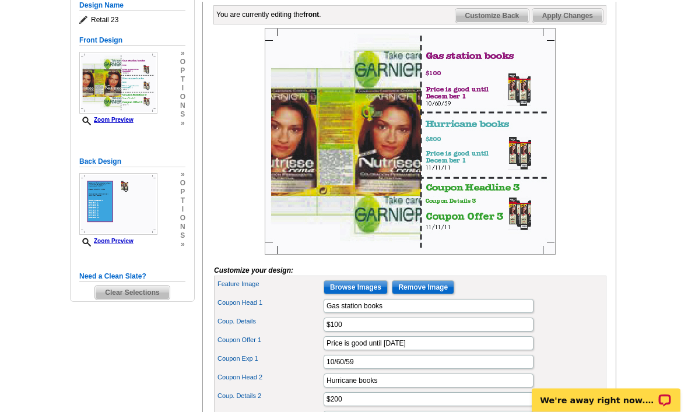
scroll to position [173, 0]
type input "10/50/60"
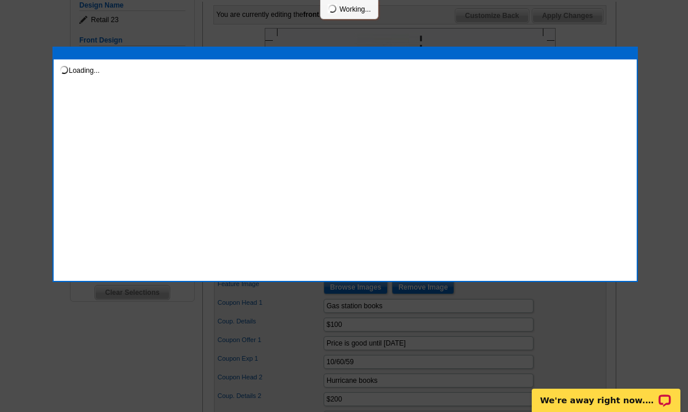
click at [663, 95] on div at bounding box center [344, 119] width 688 height 585
click at [605, 23] on div at bounding box center [344, 119] width 688 height 585
click at [517, 31] on div at bounding box center [344, 119] width 688 height 585
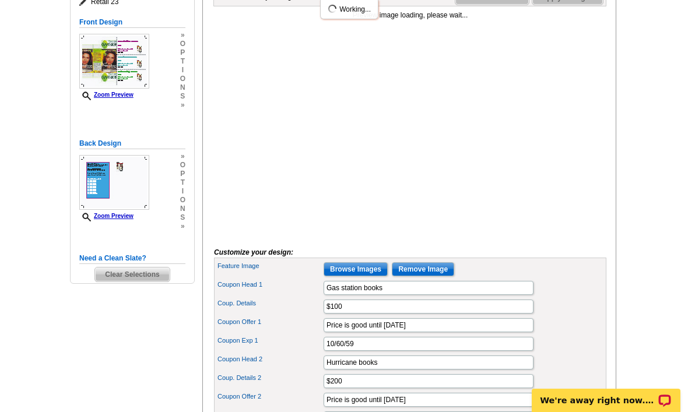
scroll to position [189, 0]
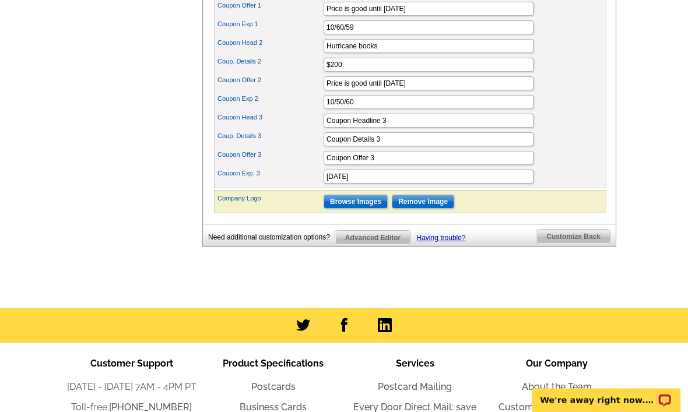
scroll to position [507, 0]
click at [486, 128] on input "Coupon Headline 3" at bounding box center [429, 121] width 210 height 14
type input "C"
type input "I"
type input "P"
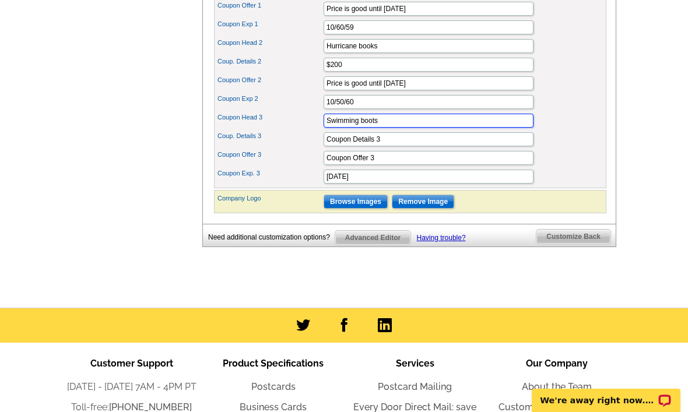
click at [458, 128] on input "Swimming boots" at bounding box center [429, 121] width 210 height 14
click at [468, 128] on input "Swimming boots" at bounding box center [429, 121] width 210 height 14
type input "Swimming books"
click at [417, 146] on input "Coupon Details 3" at bounding box center [429, 139] width 210 height 14
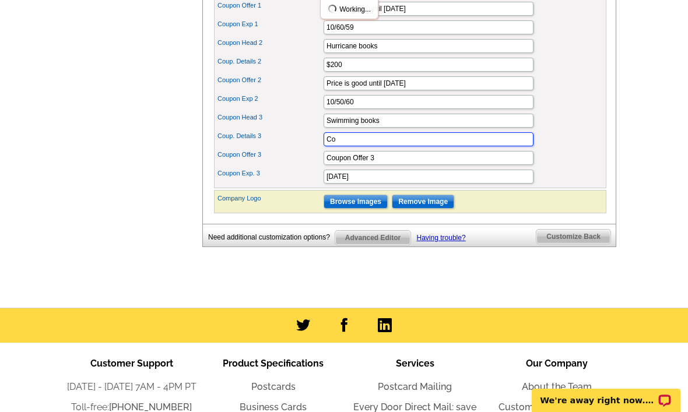
type input "C"
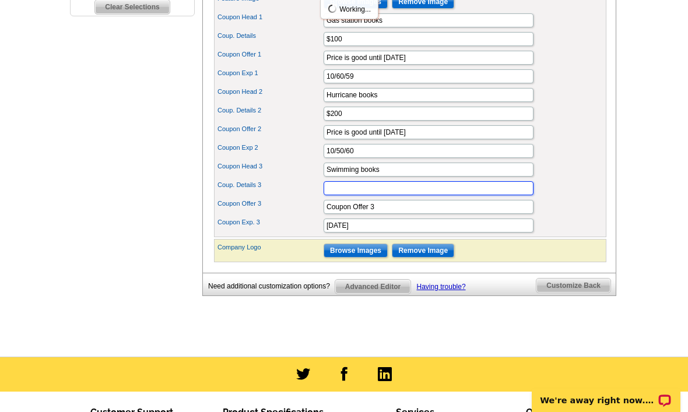
scroll to position [458, 0]
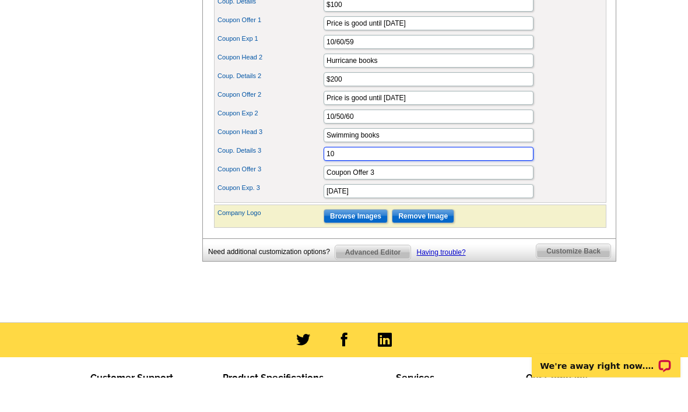
type input "1"
type input "$200"
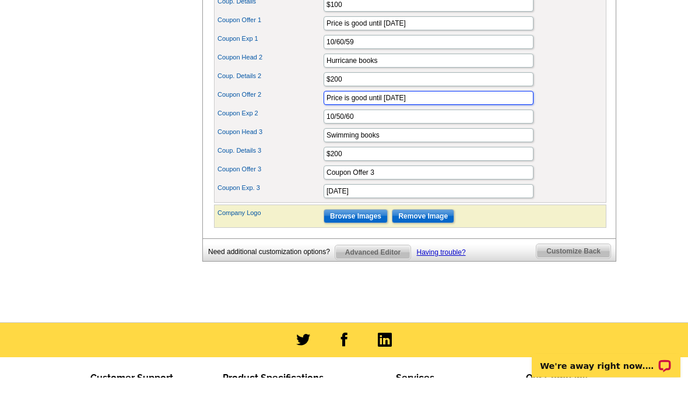
click at [437, 126] on input "Price is good until [DATE]" at bounding box center [429, 133] width 210 height 14
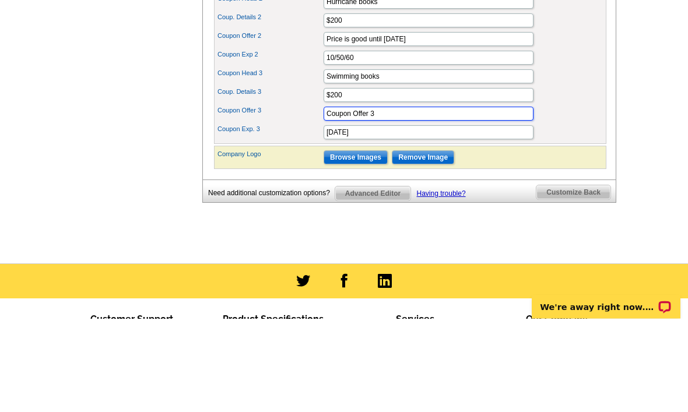
click at [364, 201] on input "Coupon Offer 3" at bounding box center [429, 208] width 210 height 14
click at [363, 201] on input "Coupon Offer 3" at bounding box center [429, 208] width 210 height 14
click at [362, 201] on input "Coupon Offer 3" at bounding box center [429, 208] width 210 height 14
paste input "Price is good until December 1"
type input "Price is good until December 1"
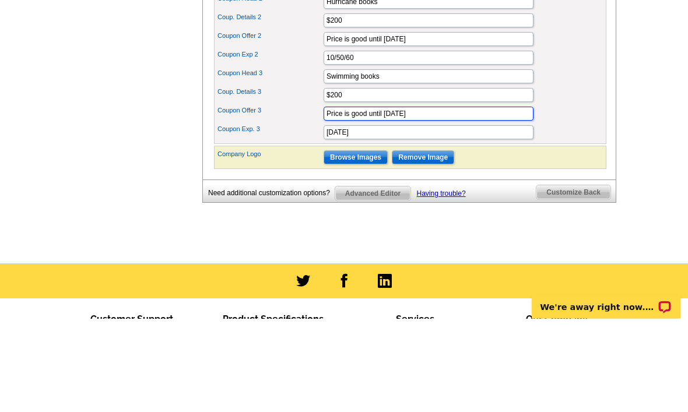
click at [378, 240] on div "Company Logo Browse Images Remove Image" at bounding box center [410, 251] width 392 height 23
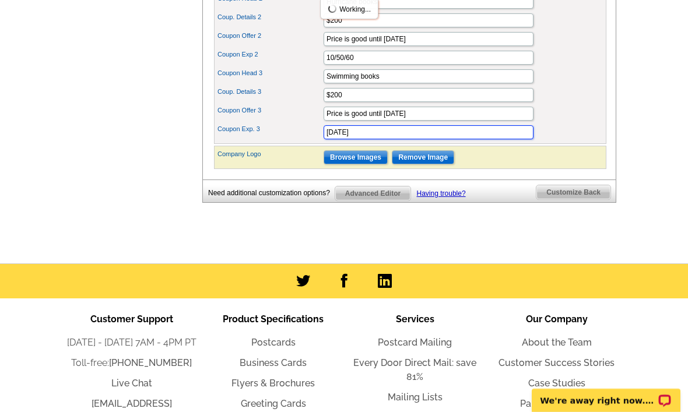
click at [479, 139] on input "11/11/11" at bounding box center [429, 132] width 210 height 14
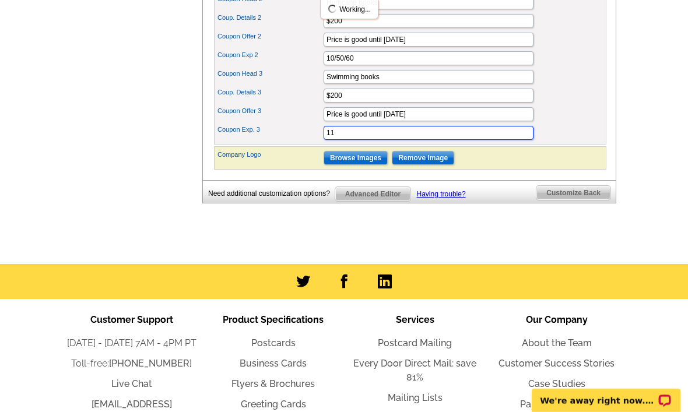
type input "1"
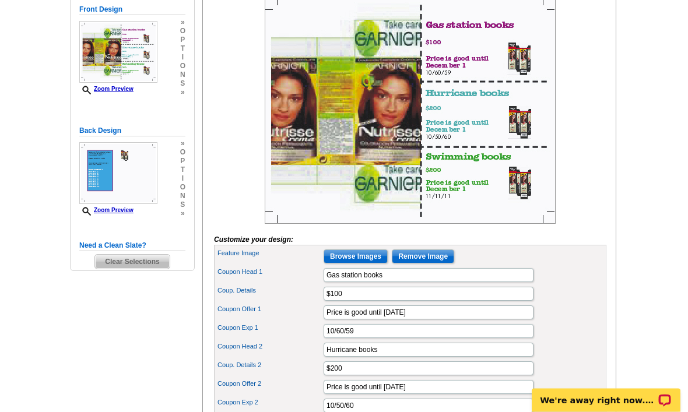
scroll to position [202, 0]
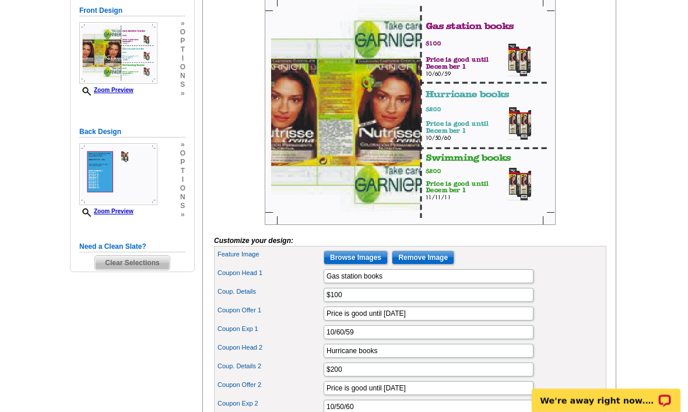
type input "10/50/60"
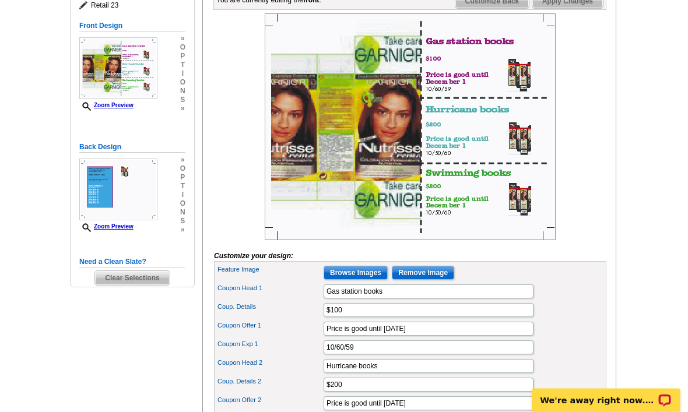
scroll to position [189, 0]
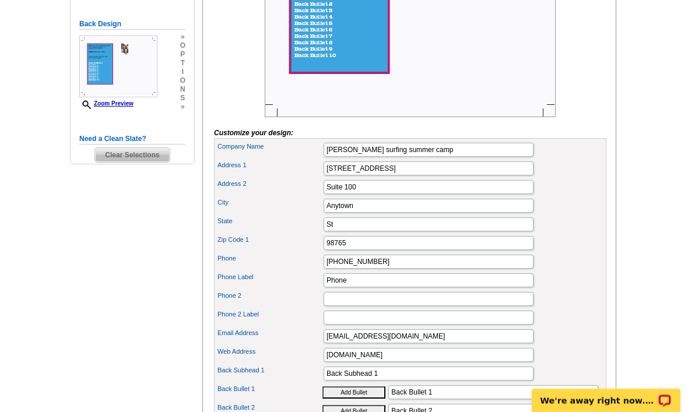
scroll to position [315, 0]
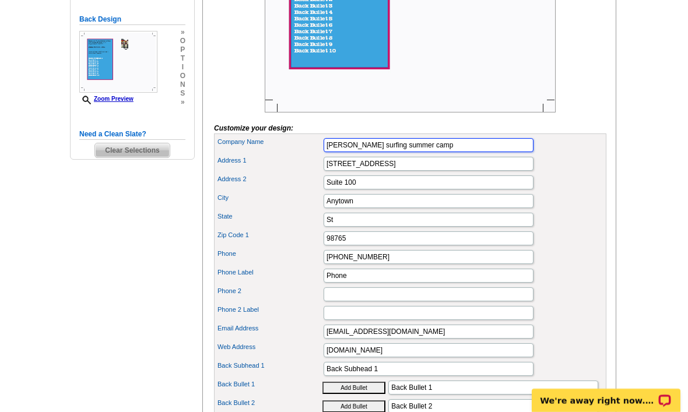
click at [477, 152] on input "Lance surfing summer camp" at bounding box center [429, 145] width 210 height 14
type input "Lance bookstore"
click at [429, 171] on input "123 Main St" at bounding box center [429, 164] width 210 height 14
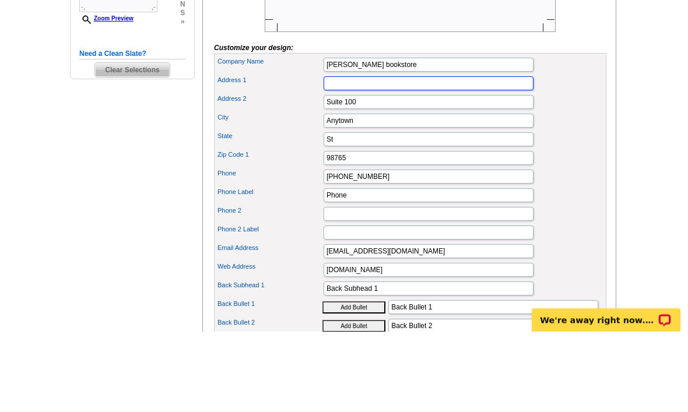
type input "4020 Clearwater Rd"
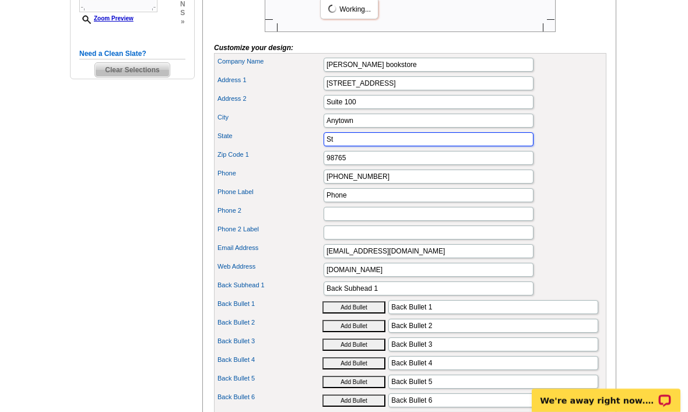
click at [406, 146] on input "St" at bounding box center [429, 139] width 210 height 14
click at [403, 128] on input "Anytown" at bounding box center [429, 121] width 210 height 14
type input "Saint Cloud"
type input "MN"
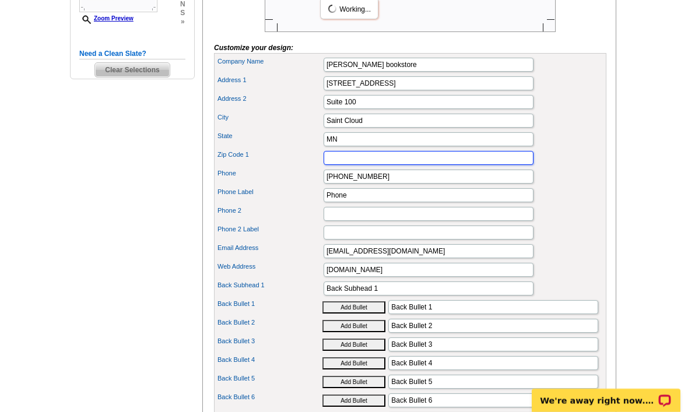
type input "56301"
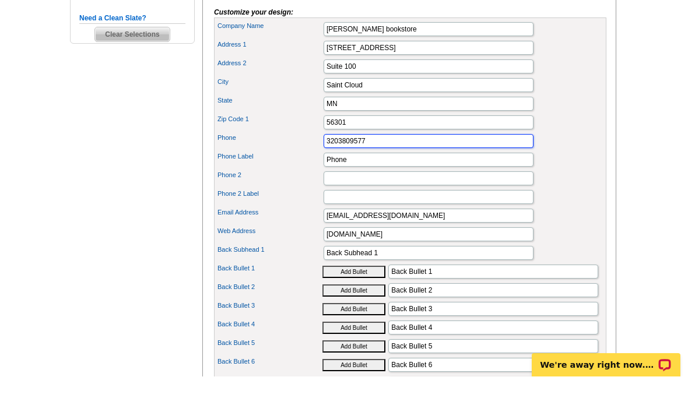
type input "3203809577"
click at [405, 188] on input "Phone" at bounding box center [429, 195] width 210 height 14
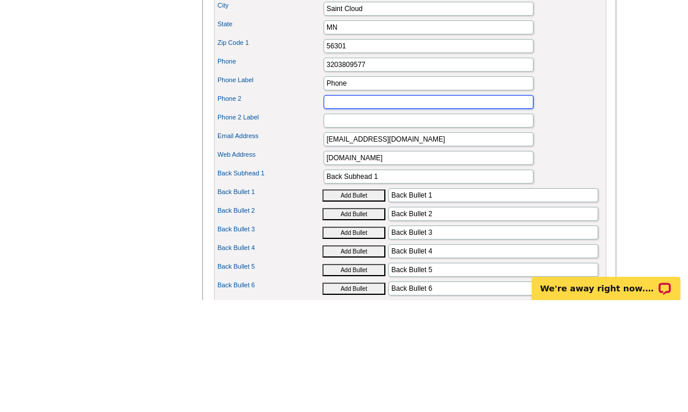
click at [424, 207] on input "Phone 2" at bounding box center [429, 214] width 210 height 14
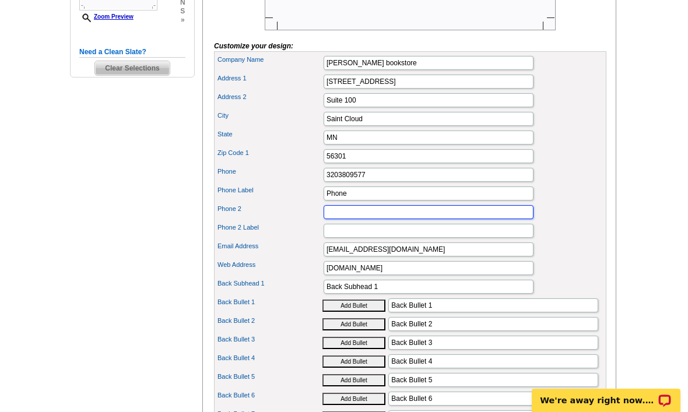
scroll to position [405, 0]
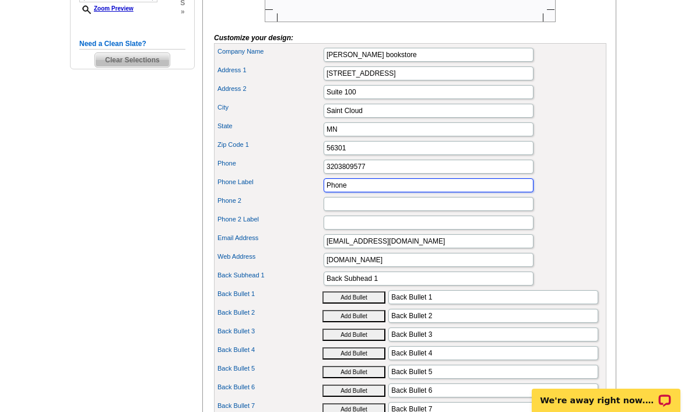
click at [461, 192] on input "Phone" at bounding box center [429, 185] width 210 height 14
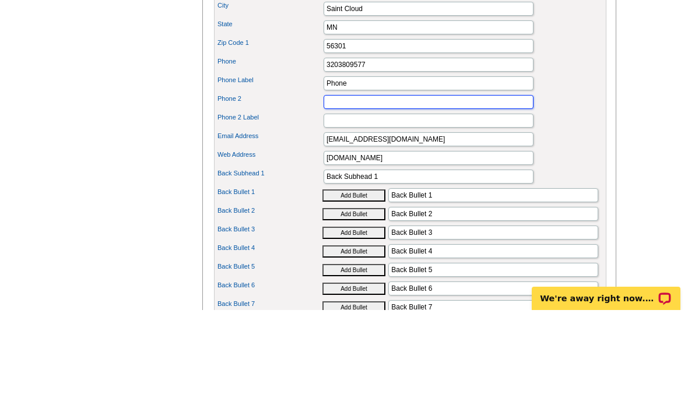
click at [486, 197] on input "Phone 2" at bounding box center [429, 204] width 210 height 14
type input "3203809577"
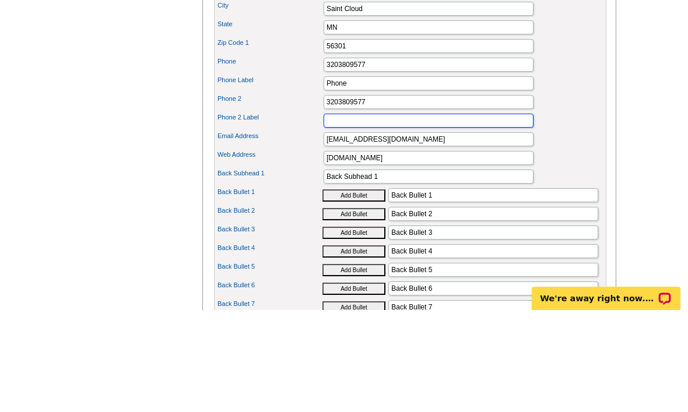
click at [422, 216] on input "Phone 2 Label" at bounding box center [429, 223] width 210 height 14
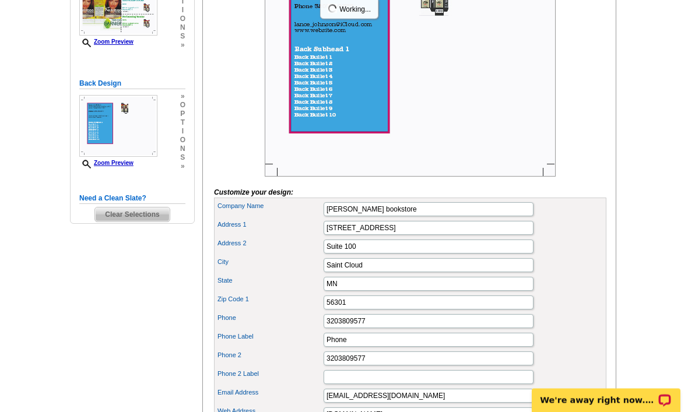
scroll to position [251, 0]
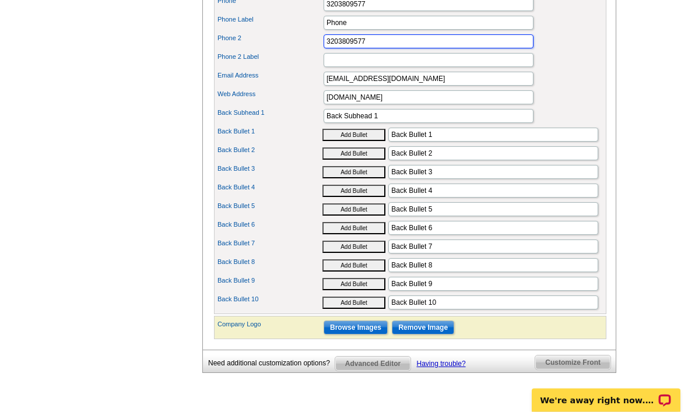
click at [382, 49] on input "3203809577" at bounding box center [429, 42] width 210 height 14
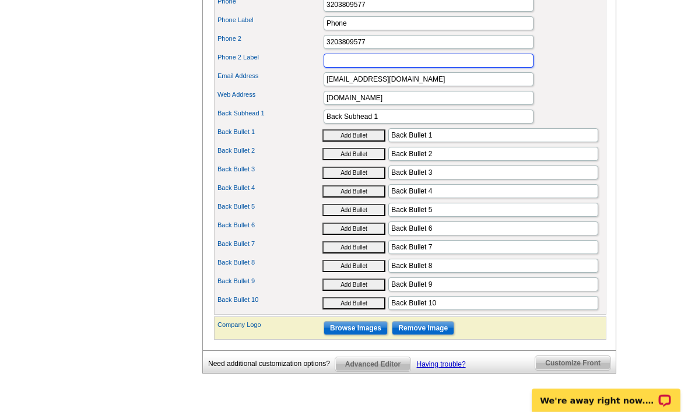
click at [379, 68] on input "Phone 2 Label" at bounding box center [429, 61] width 210 height 14
click at [388, 68] on input "Phone 2 Label" at bounding box center [429, 61] width 210 height 14
type input "1"
type input "3203809577"
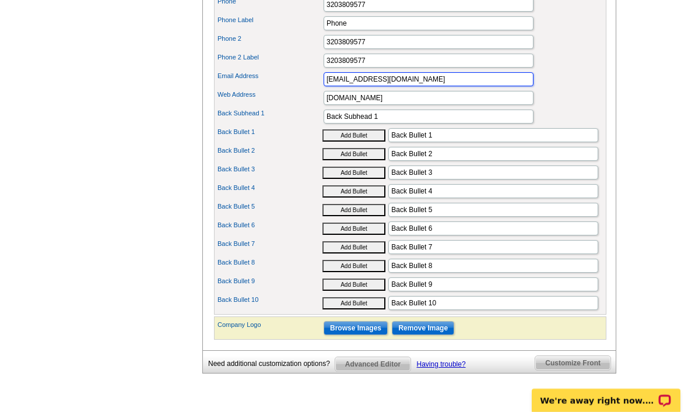
click at [430, 86] on input "lance_johnson@iCloud.com" at bounding box center [429, 79] width 210 height 14
click at [419, 105] on input "www.website.com" at bounding box center [429, 98] width 210 height 14
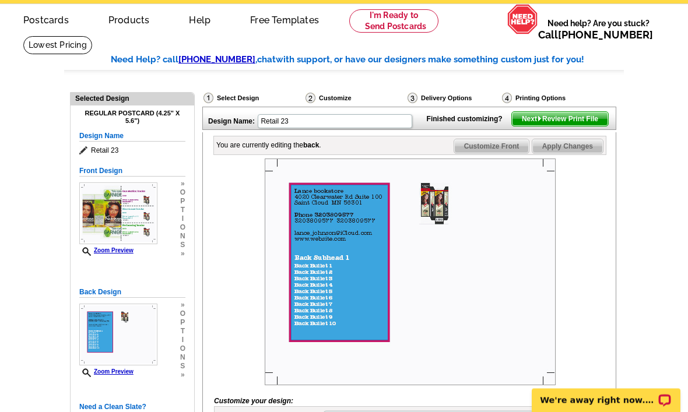
scroll to position [42, 0]
type input "www. Lance bookstore.com"
click at [512, 126] on span "Next Review Print File" at bounding box center [560, 119] width 96 height 14
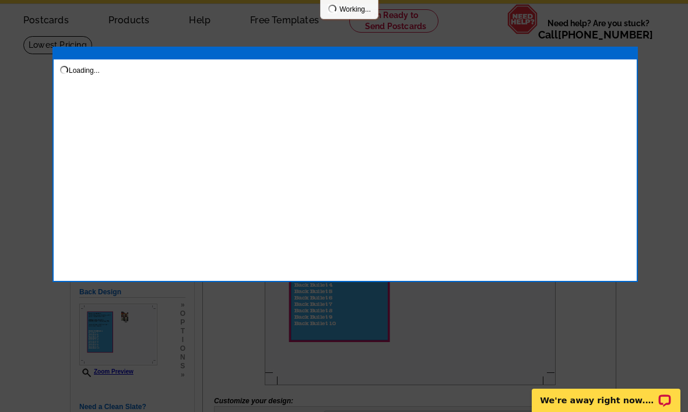
click at [508, 160] on div "Loading..." at bounding box center [344, 165] width 585 height 236
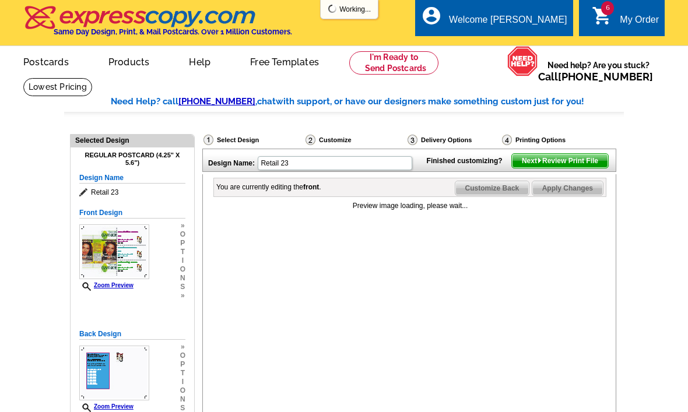
scroll to position [42, 0]
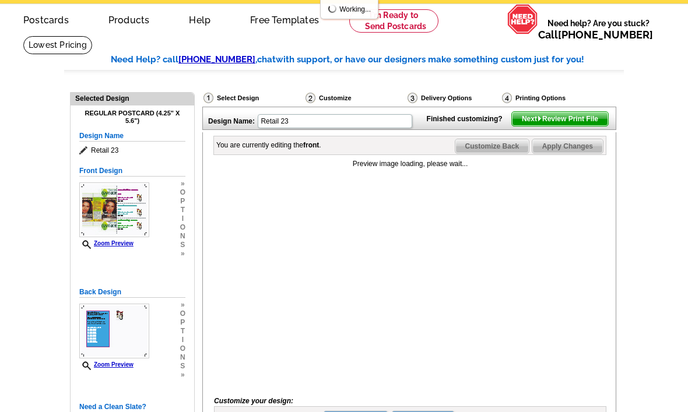
click at [507, 201] on div "Preview image loading, please wait..." at bounding box center [410, 272] width 392 height 227
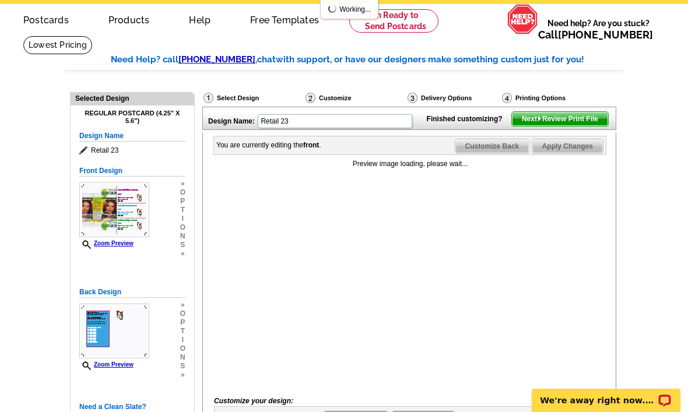
scroll to position [0, 0]
click at [501, 153] on span "Customize Back" at bounding box center [492, 146] width 74 height 14
click at [499, 153] on span "Customize Front" at bounding box center [491, 146] width 75 height 14
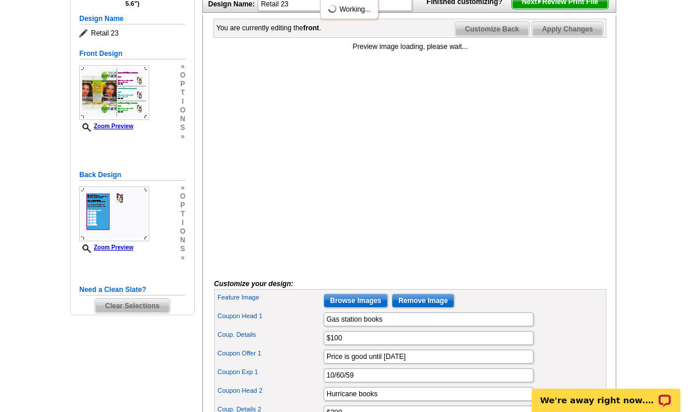
scroll to position [136, 0]
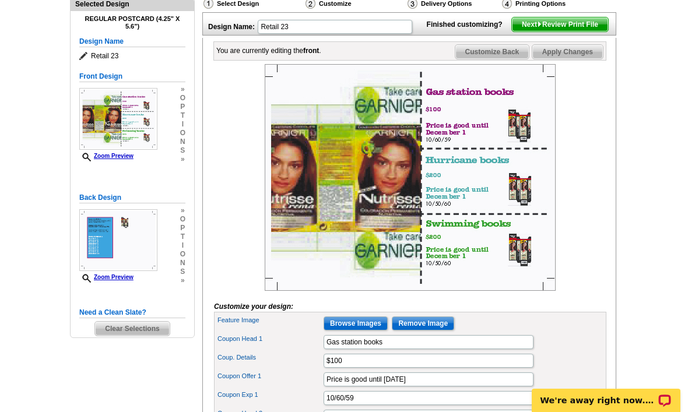
click at [498, 59] on span "Customize Back" at bounding box center [492, 52] width 74 height 14
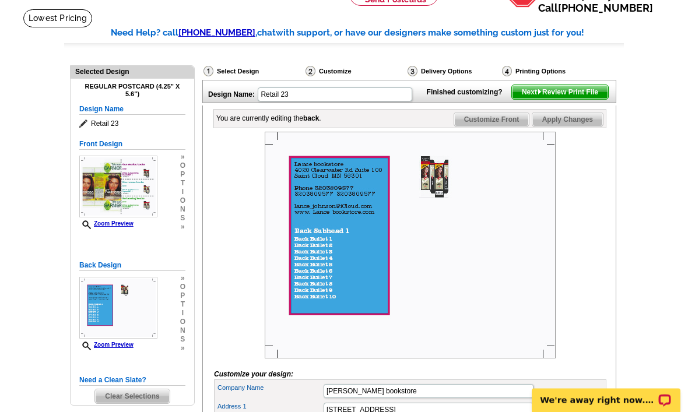
scroll to position [0, 0]
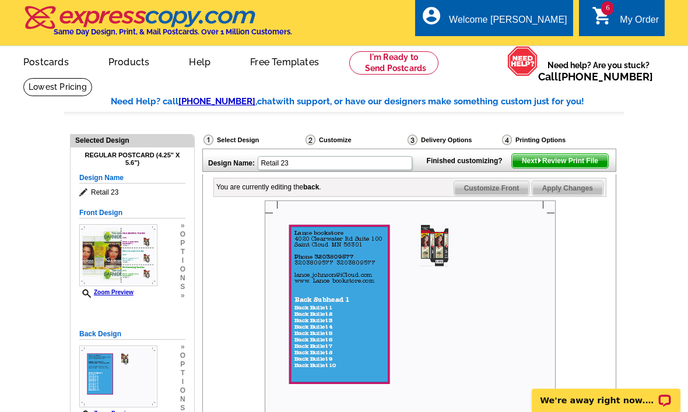
click at [554, 168] on span "Next Review Print File" at bounding box center [560, 161] width 96 height 14
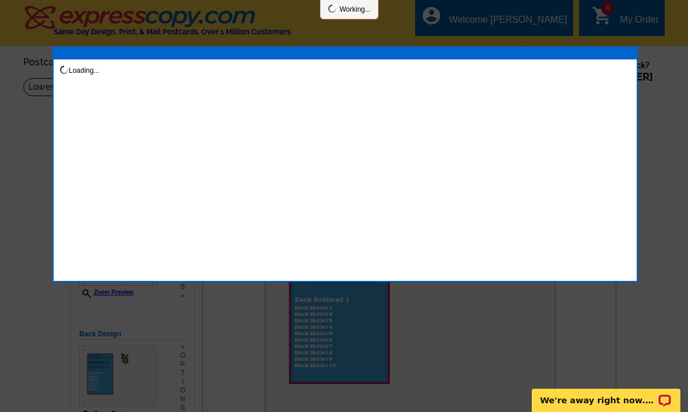
click at [170, 3] on div at bounding box center [344, 206] width 688 height 412
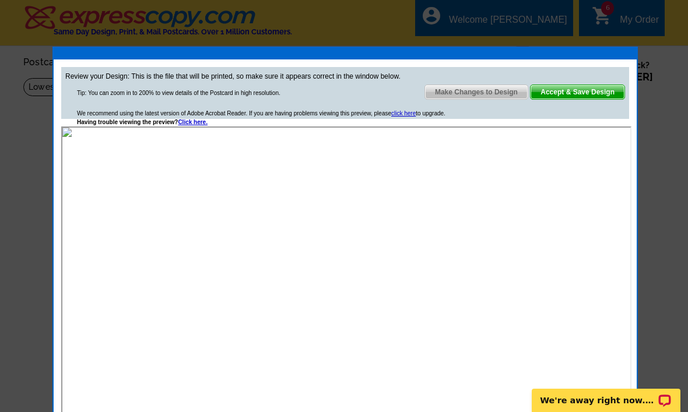
click at [581, 82] on div "Review your Design: This is the file that will be printed, so make sure it appe…" at bounding box center [345, 93] width 568 height 52
click at [574, 88] on span "Accept & Save Design" at bounding box center [578, 92] width 94 height 14
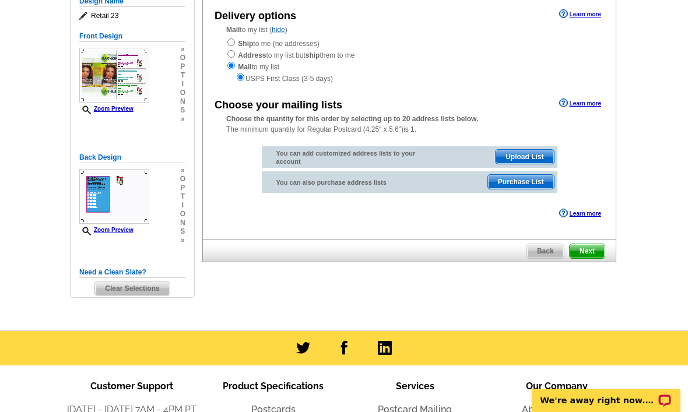
click at [303, 48] on div "Ship to me (no addresses) Address to my list but ship them to me Mail to my lis…" at bounding box center [409, 60] width 366 height 47
click at [304, 37] on div "Ship to me (no addresses) Address to my list but ship them to me Mail to my lis…" at bounding box center [409, 60] width 366 height 47
click at [227, 43] on input "radio" at bounding box center [231, 42] width 8 height 8
radio input "true"
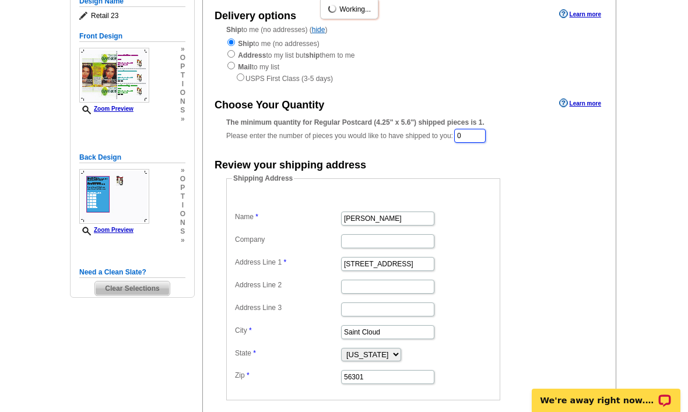
click at [478, 141] on input "0" at bounding box center [469, 136] width 31 height 14
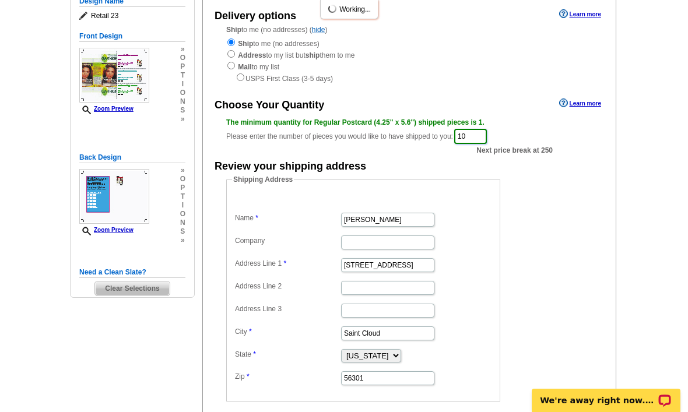
type input "1"
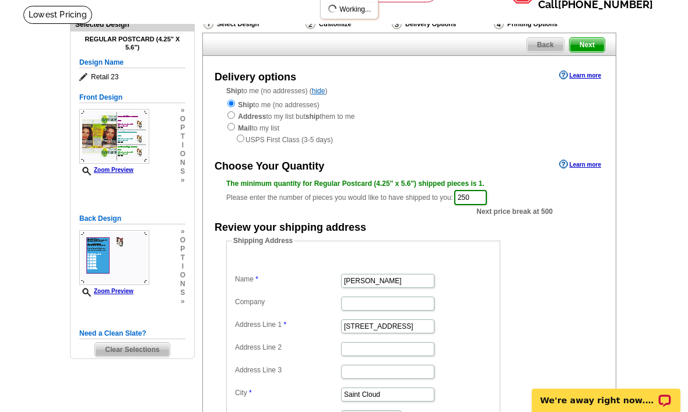
scroll to position [70, 0]
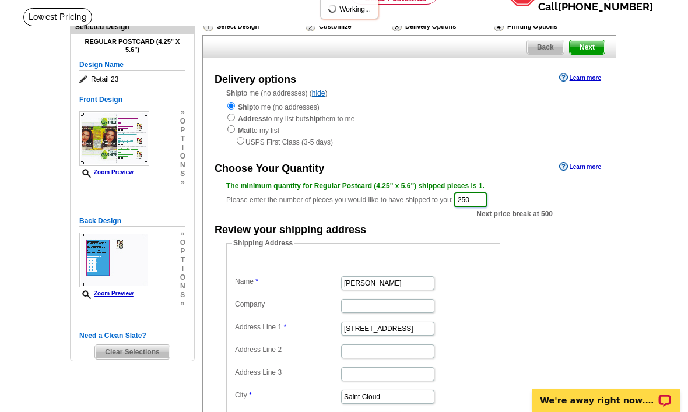
type input "250"
click at [586, 50] on span "Next" at bounding box center [587, 47] width 35 height 14
click at [592, 47] on span "Next" at bounding box center [587, 47] width 35 height 14
click at [588, 49] on span "Next" at bounding box center [587, 47] width 35 height 14
click at [586, 41] on span "Next" at bounding box center [587, 47] width 35 height 14
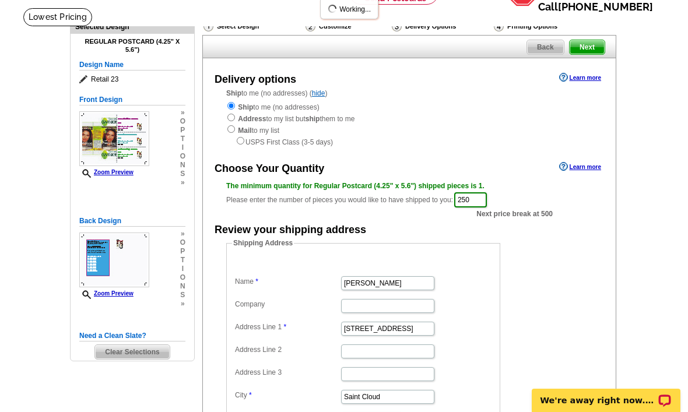
click at [586, 43] on span "Next" at bounding box center [587, 47] width 35 height 14
click at [585, 44] on span "Next" at bounding box center [587, 47] width 35 height 14
click at [583, 45] on span "Next" at bounding box center [587, 47] width 35 height 14
click at [581, 49] on span "Next" at bounding box center [587, 47] width 35 height 14
click at [583, 49] on span "Next" at bounding box center [587, 47] width 35 height 14
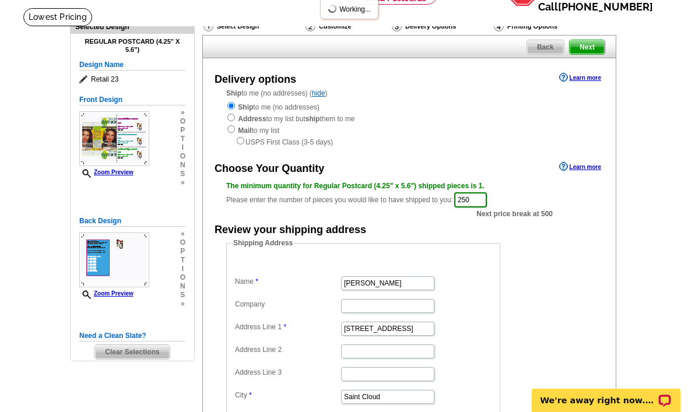
click at [584, 46] on span "Next" at bounding box center [587, 47] width 35 height 14
click at [581, 51] on span "Next" at bounding box center [587, 47] width 35 height 14
click at [580, 55] on link "Next" at bounding box center [587, 47] width 36 height 15
click at [584, 50] on span "Next" at bounding box center [587, 47] width 35 height 14
click at [585, 51] on span "Next" at bounding box center [587, 47] width 35 height 14
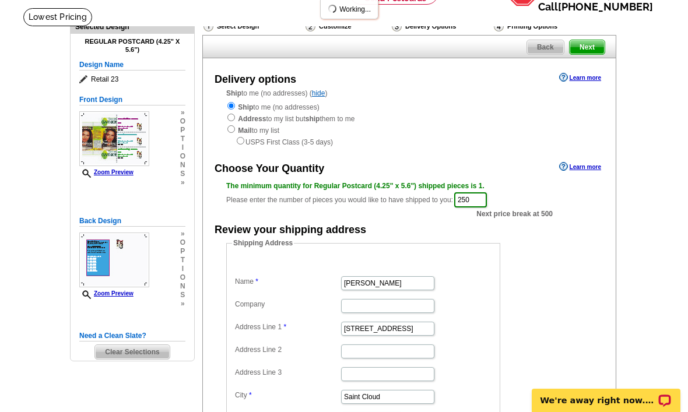
click at [586, 44] on span "Next" at bounding box center [587, 47] width 35 height 14
click at [587, 48] on span "Next" at bounding box center [587, 47] width 35 height 14
click at [584, 50] on span "Next" at bounding box center [587, 47] width 35 height 14
click at [588, 50] on span "Next" at bounding box center [587, 47] width 35 height 14
click at [591, 48] on span "Next" at bounding box center [587, 47] width 35 height 14
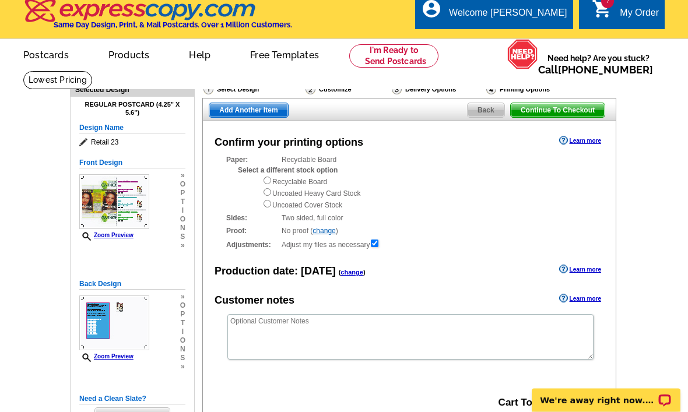
scroll to position [9, 0]
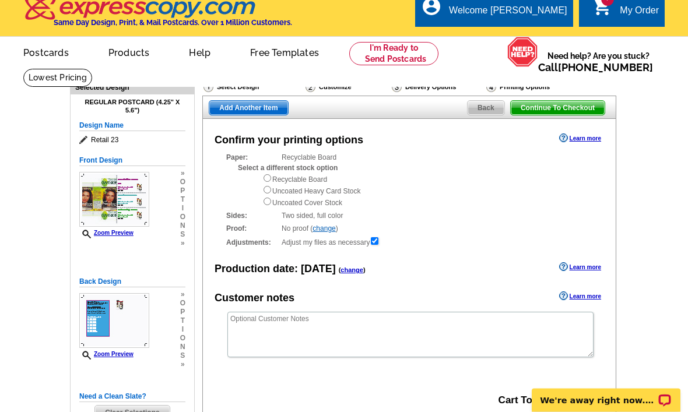
click at [559, 106] on span "Continue To Checkout" at bounding box center [558, 108] width 94 height 14
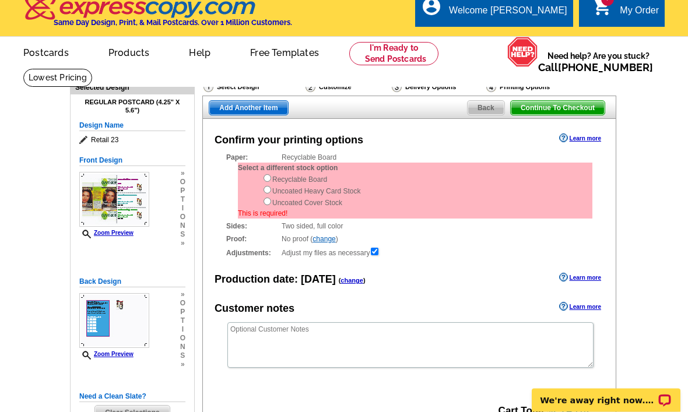
scroll to position [9, 0]
click at [268, 170] on strong "Select a different stock option" at bounding box center [288, 168] width 100 height 8
click at [265, 174] on input "radio" at bounding box center [268, 178] width 8 height 8
radio input "true"
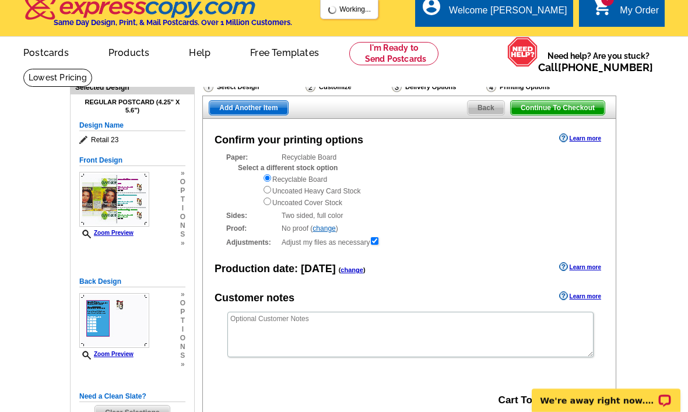
click at [255, 110] on span "Add Another Item" at bounding box center [248, 108] width 78 height 14
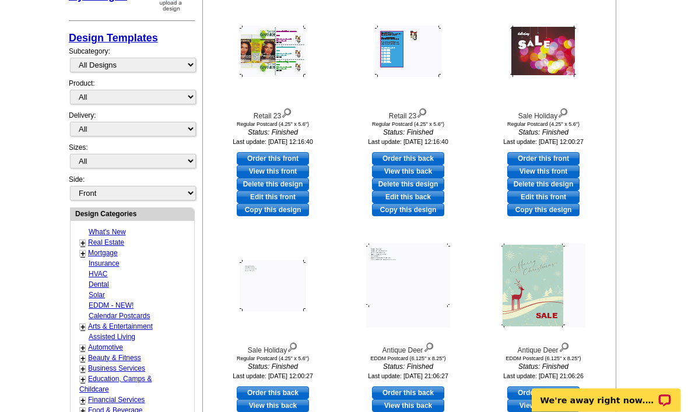
scroll to position [234, 0]
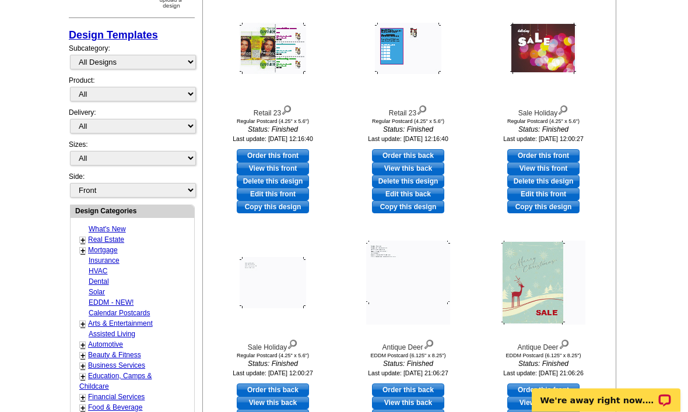
click at [89, 26] on div "Design Templates" at bounding box center [132, 33] width 126 height 22
click at [81, 32] on link "Design Templates" at bounding box center [113, 36] width 89 height 12
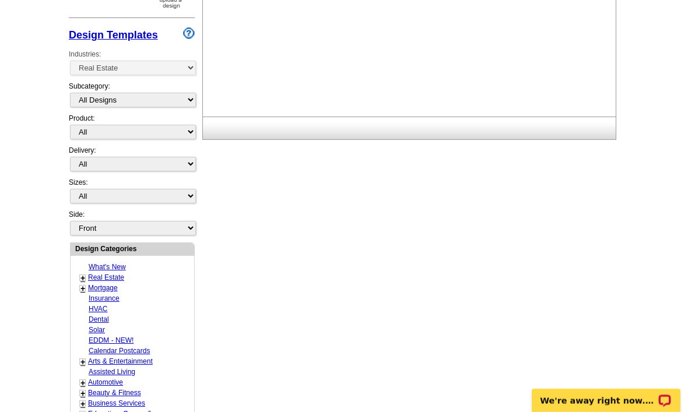
click at [97, 33] on link "Design Templates" at bounding box center [113, 35] width 89 height 12
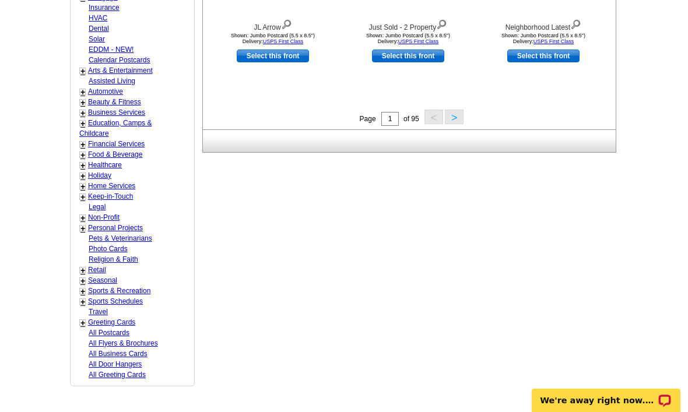
scroll to position [516, 0]
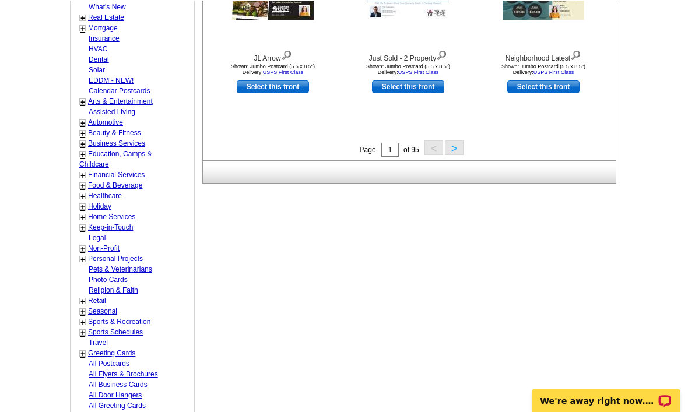
click at [98, 296] on link "Retail" at bounding box center [97, 300] width 18 height 8
select select "811"
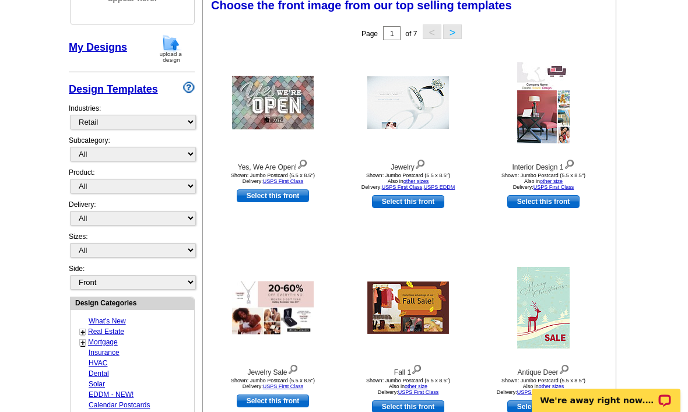
scroll to position [171, 0]
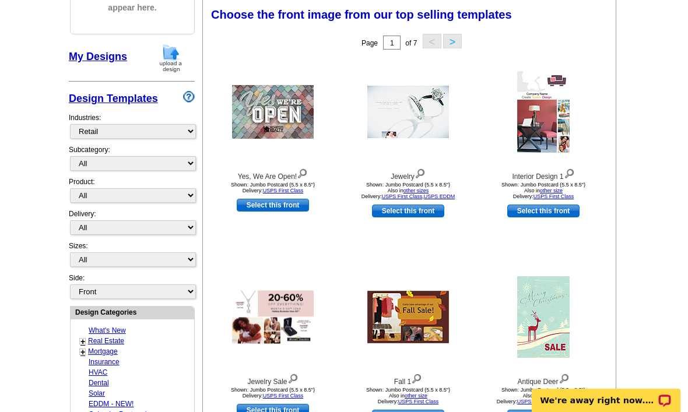
click at [451, 41] on button ">" at bounding box center [452, 41] width 19 height 15
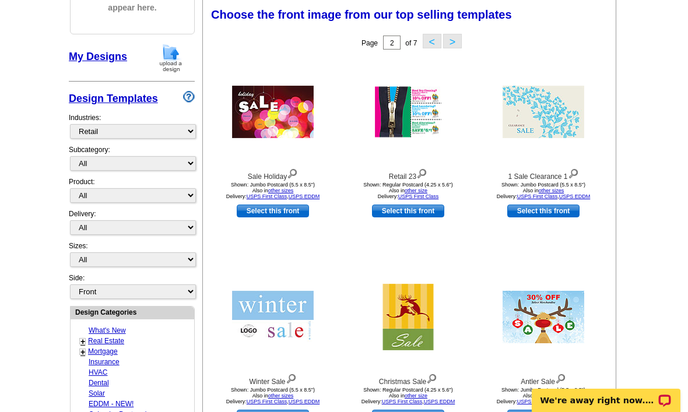
click at [456, 36] on button ">" at bounding box center [452, 41] width 19 height 15
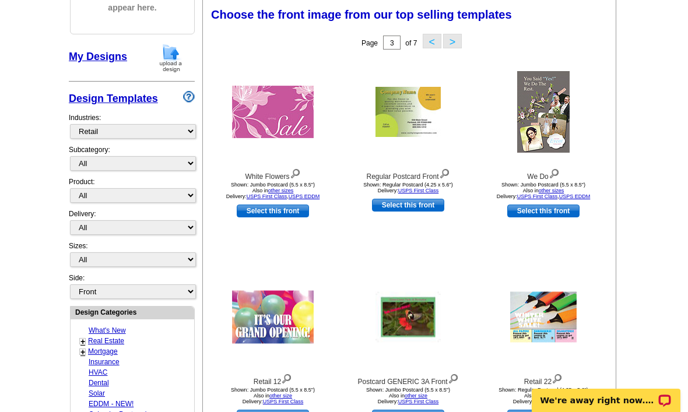
click at [432, 37] on button "<" at bounding box center [432, 41] width 19 height 15
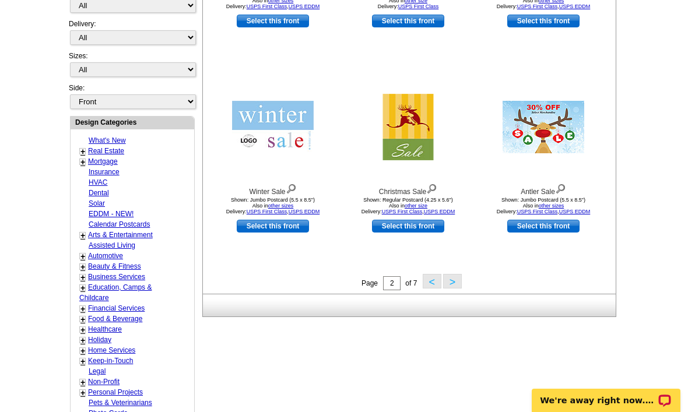
click at [452, 287] on button ">" at bounding box center [452, 281] width 19 height 15
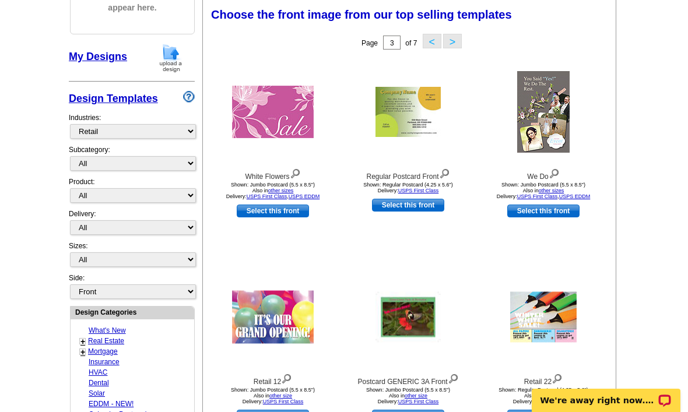
click at [433, 44] on button "<" at bounding box center [432, 41] width 19 height 15
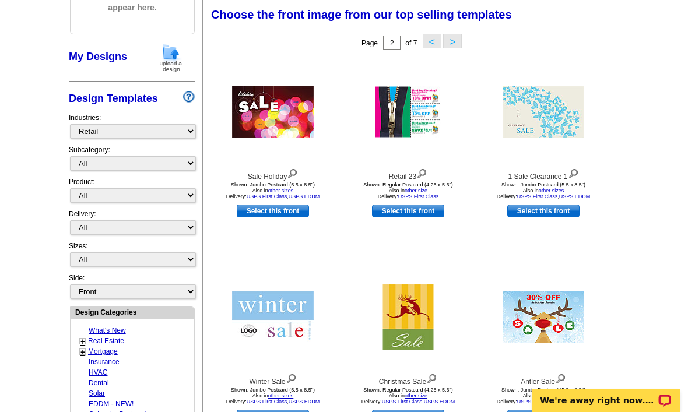
click at [542, 206] on link "Select this front" at bounding box center [543, 211] width 72 height 13
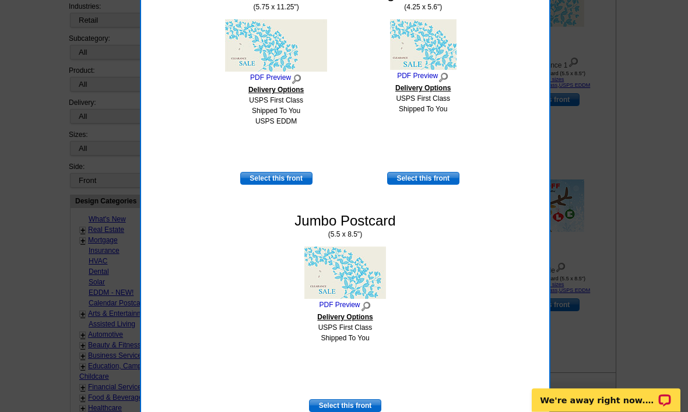
scroll to position [287, 0]
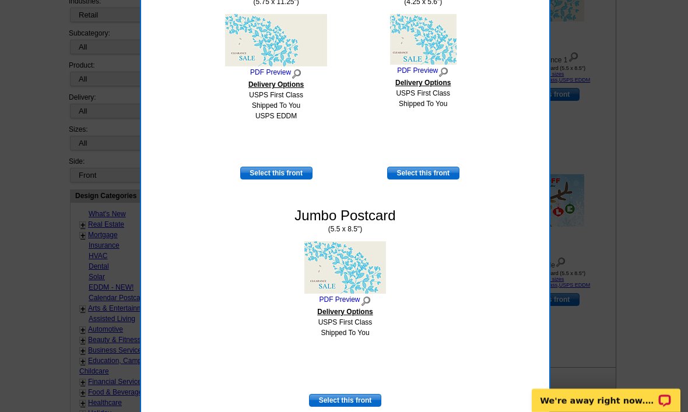
click at [412, 186] on div "Panoramic Postcard (5.75 x 11.25") PDF Preview Delivery Options USPS First Clas…" at bounding box center [345, 193] width 396 height 455
click at [422, 177] on link "Select this front" at bounding box center [423, 173] width 72 height 13
select select "1"
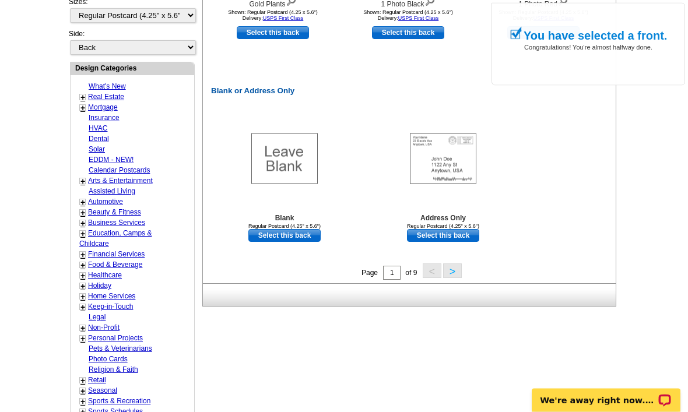
scroll to position [590, 0]
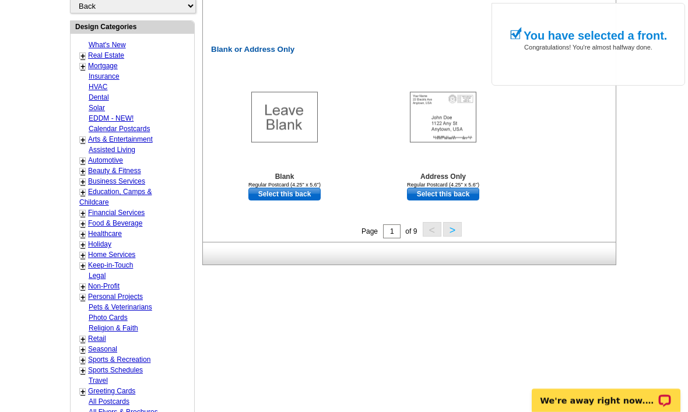
click at [457, 198] on link "Select this back" at bounding box center [443, 194] width 72 height 13
select select "front"
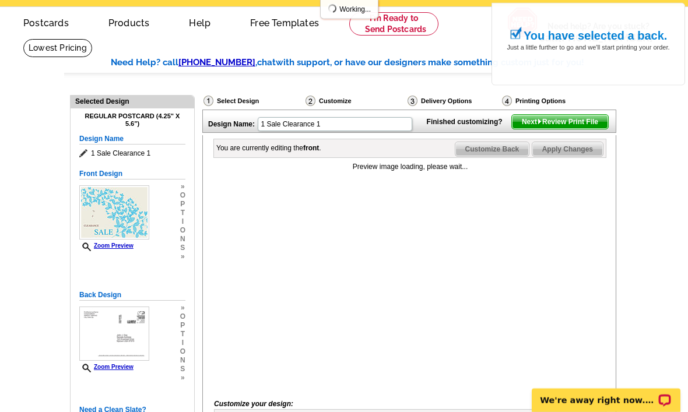
click at [483, 157] on span "Customize Back" at bounding box center [492, 150] width 74 height 14
click at [476, 156] on span "Customize Front" at bounding box center [491, 149] width 75 height 14
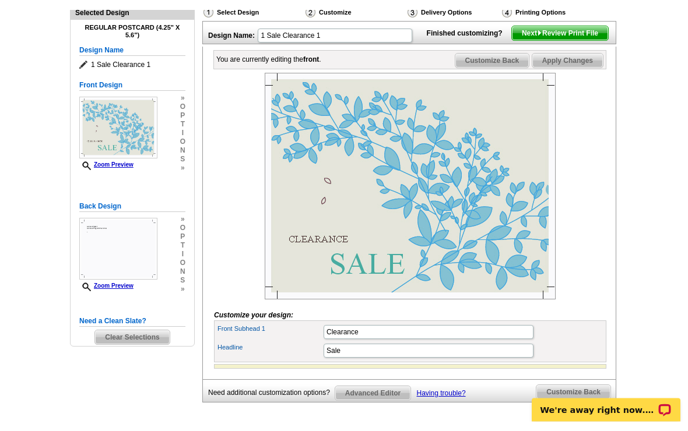
scroll to position [138, 0]
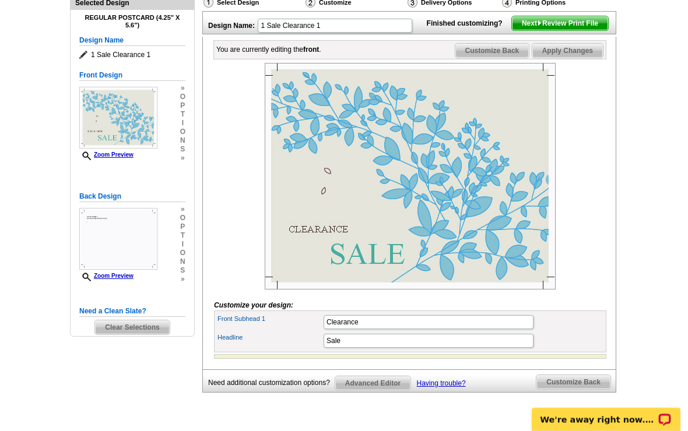
click at [489, 58] on span "Customize Back" at bounding box center [492, 51] width 74 height 14
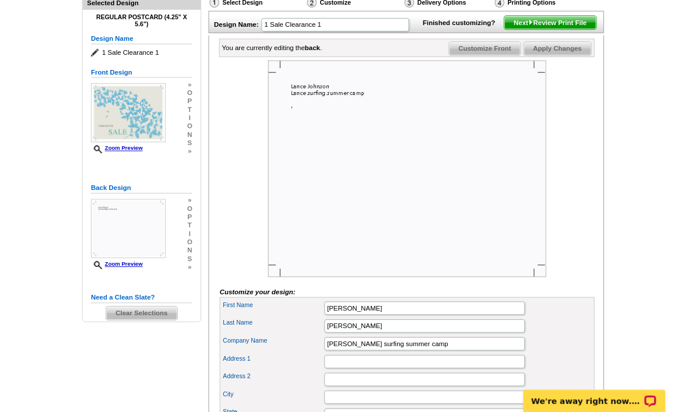
scroll to position [147, 0]
